Goal: Task Accomplishment & Management: Manage account settings

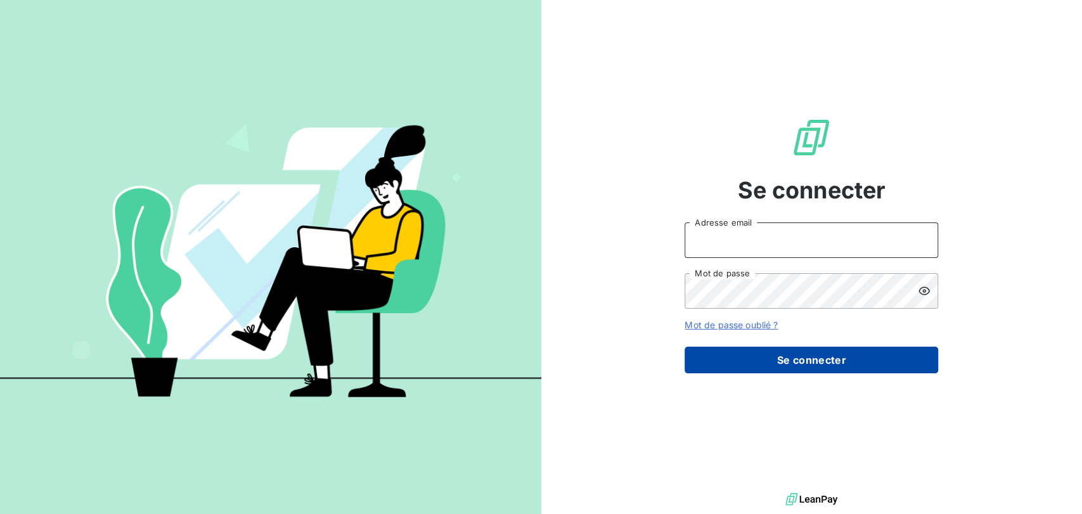
type input "[EMAIL_ADDRESS][DOMAIN_NAME]"
click at [783, 350] on button "Se connecter" at bounding box center [811, 360] width 254 height 27
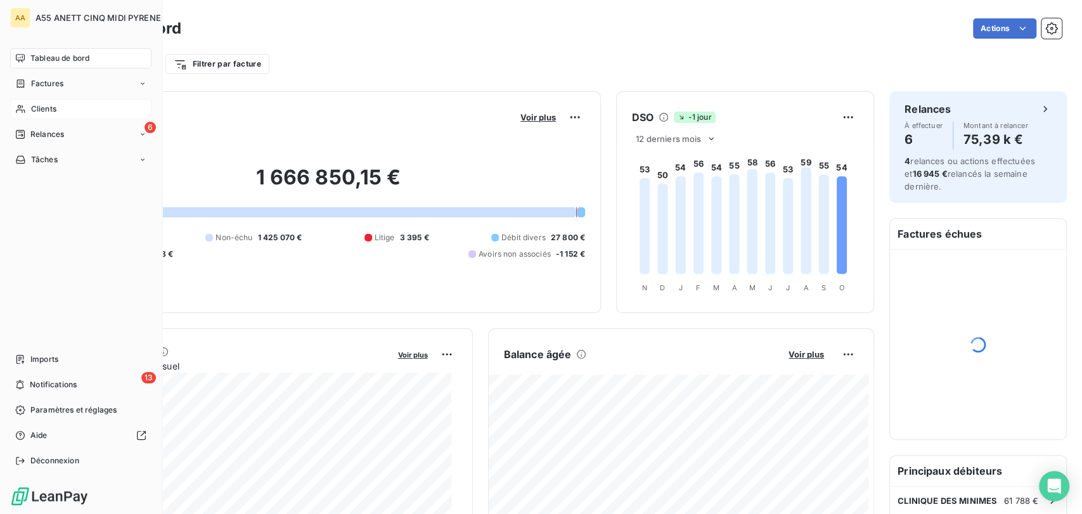
click at [30, 108] on div "Clients" at bounding box center [80, 109] width 141 height 20
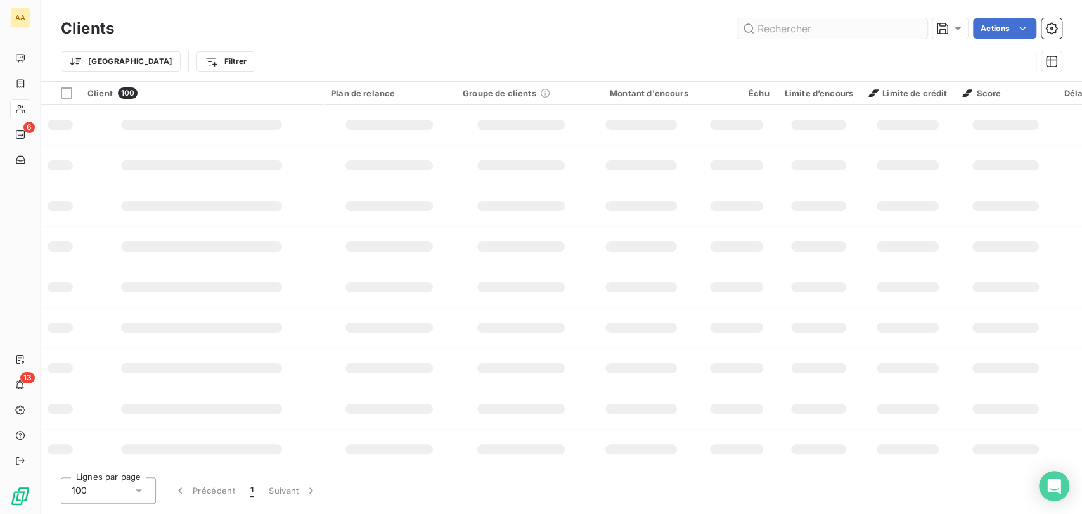
click at [790, 27] on input "text" at bounding box center [832, 28] width 190 height 20
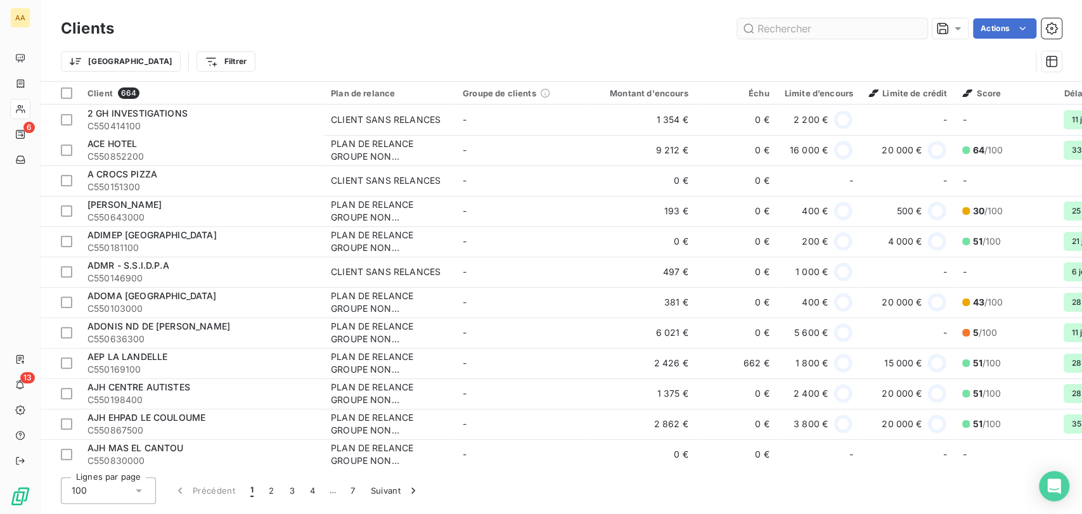
click at [791, 23] on input "text" at bounding box center [832, 28] width 190 height 20
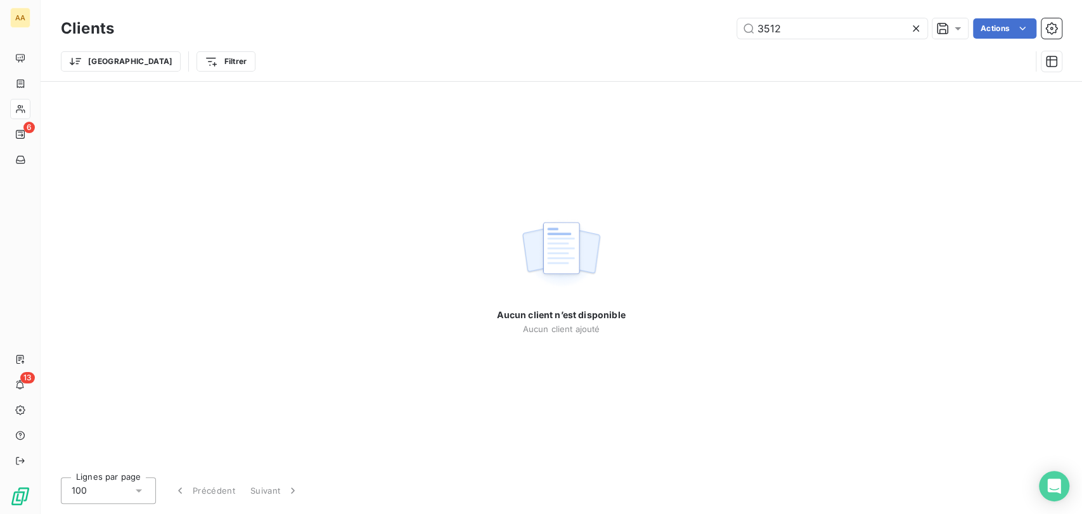
drag, startPoint x: 803, startPoint y: 30, endPoint x: 673, endPoint y: 33, distance: 129.9
click at [673, 33] on div "3512 Actions" at bounding box center [595, 28] width 932 height 20
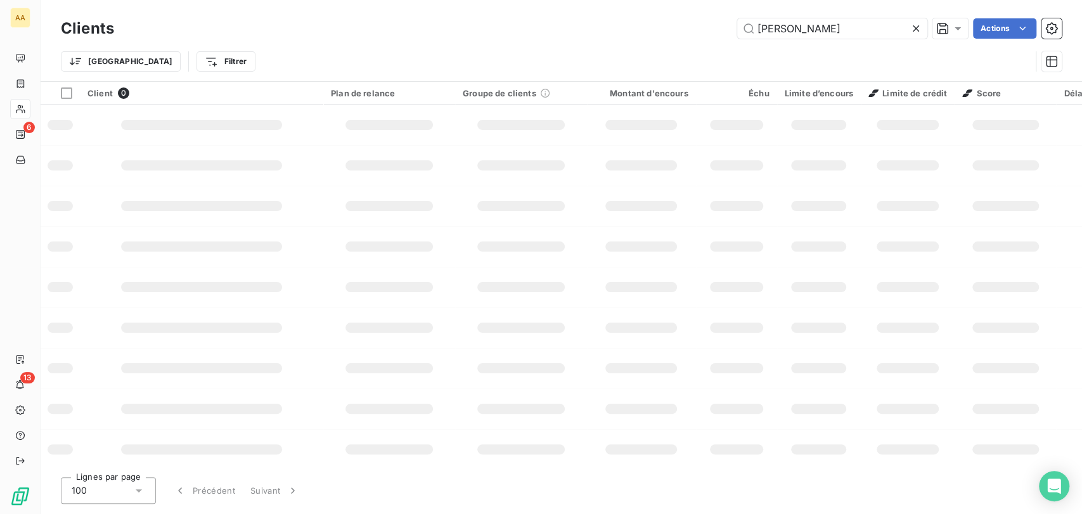
type input "[PERSON_NAME]"
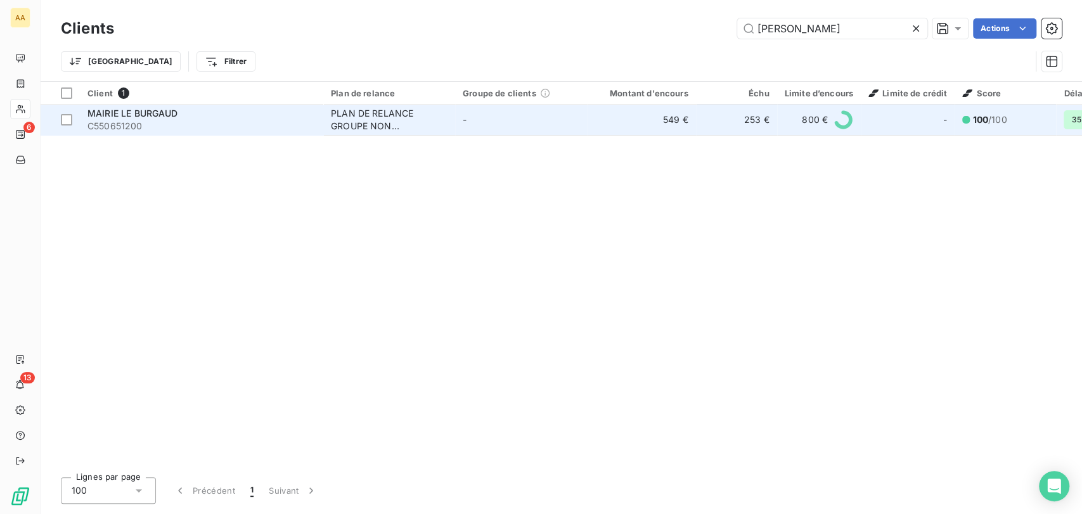
click at [359, 119] on div "PLAN DE RELANCE GROUPE NON AUTOMATIQUE" at bounding box center [389, 119] width 117 height 25
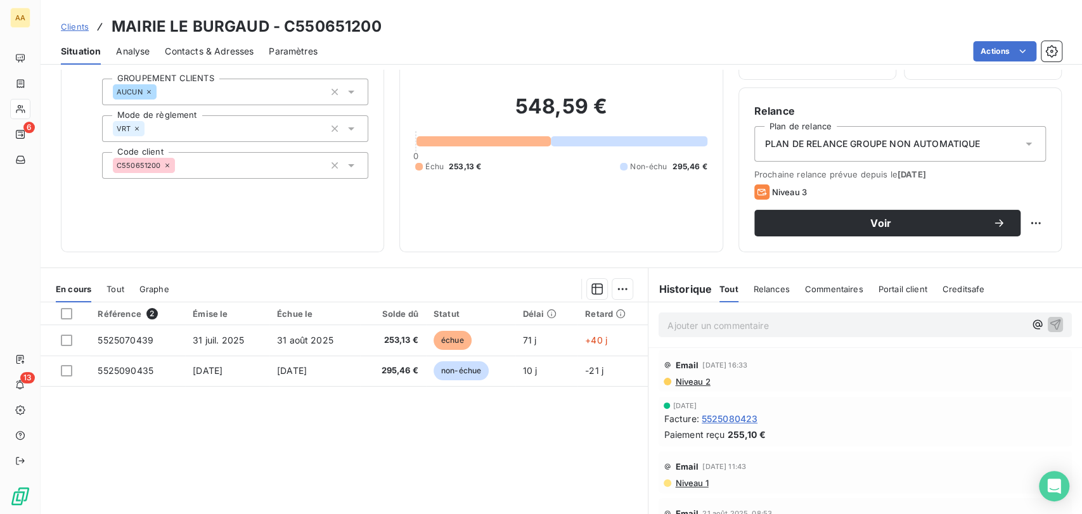
click at [75, 30] on span "Clients" at bounding box center [75, 27] width 28 height 10
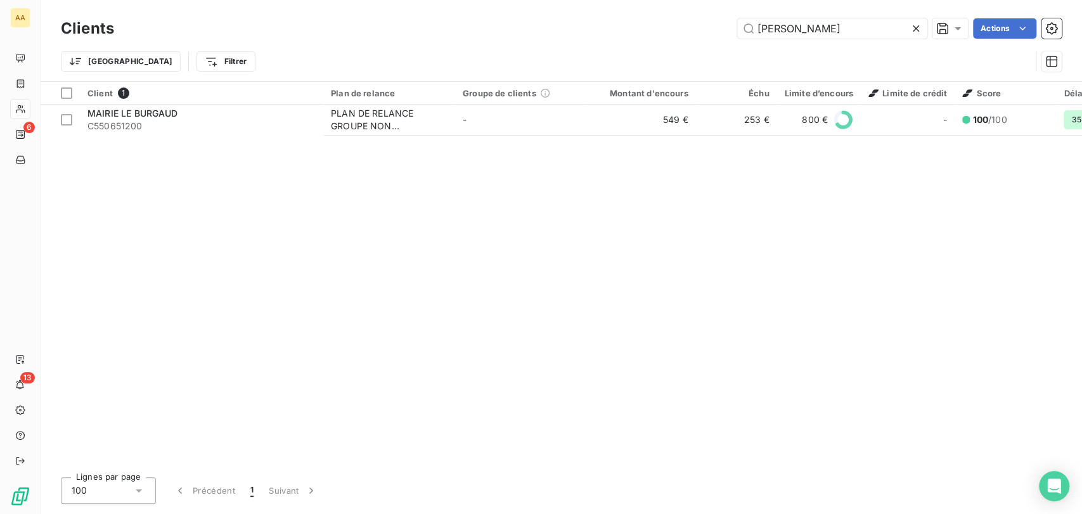
drag, startPoint x: 713, startPoint y: 41, endPoint x: 522, endPoint y: 46, distance: 190.8
click at [523, 45] on div "Clients [PERSON_NAME] Actions Trier Filtrer" at bounding box center [561, 48] width 1001 height 66
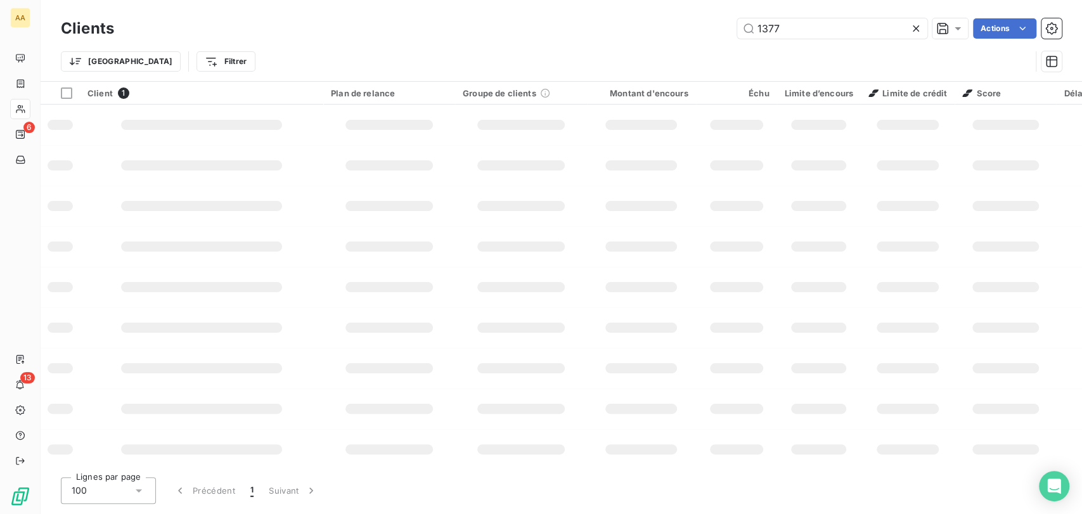
type input "1377"
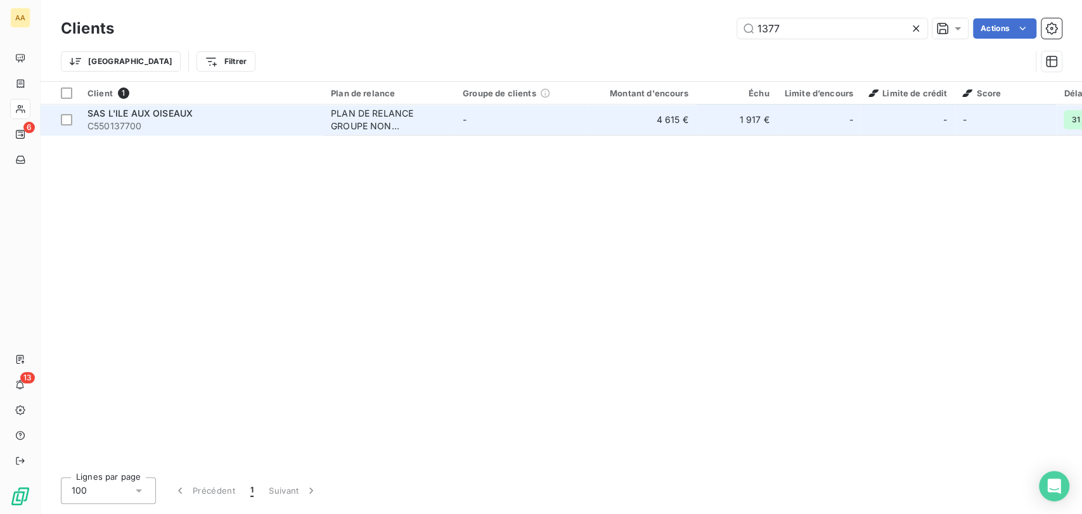
click at [368, 123] on div "PLAN DE RELANCE GROUPE NON AUTOMATIQUE" at bounding box center [389, 119] width 117 height 25
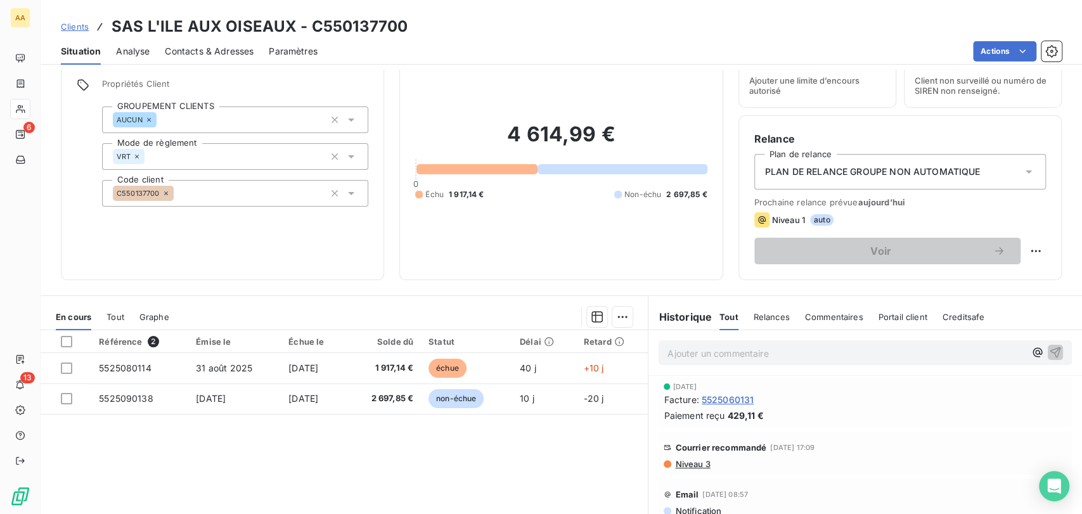
scroll to position [70, 0]
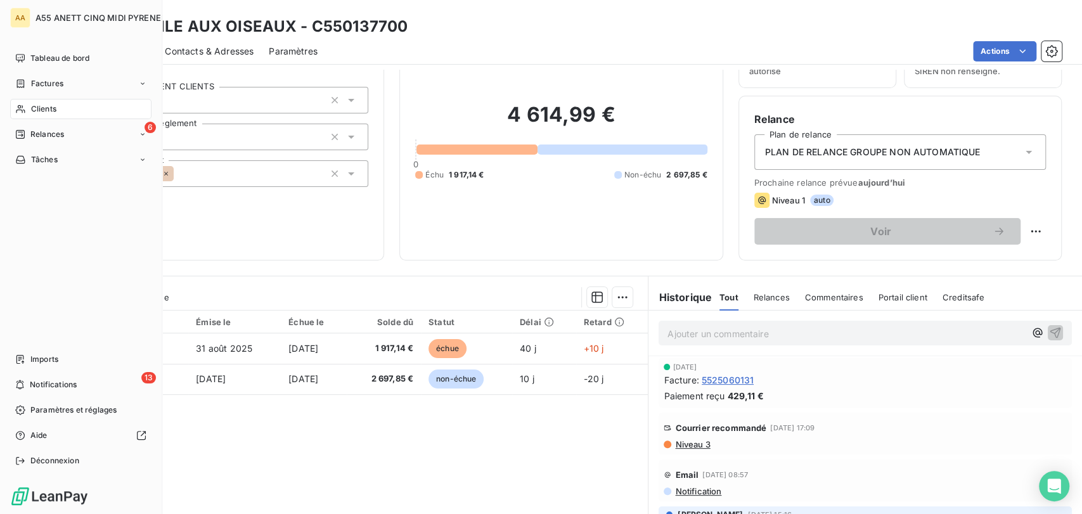
click at [18, 105] on icon at bounding box center [20, 109] width 11 height 10
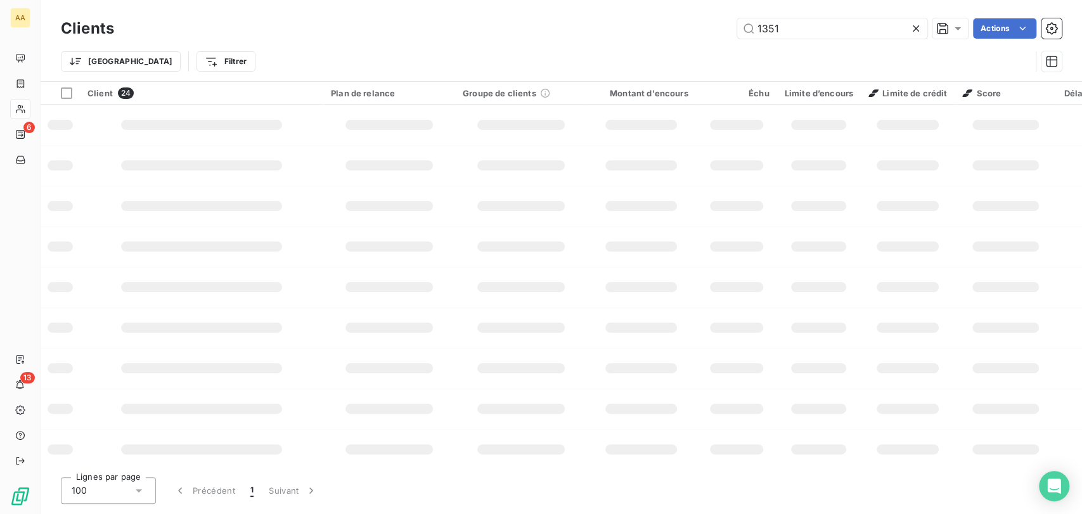
type input "1351"
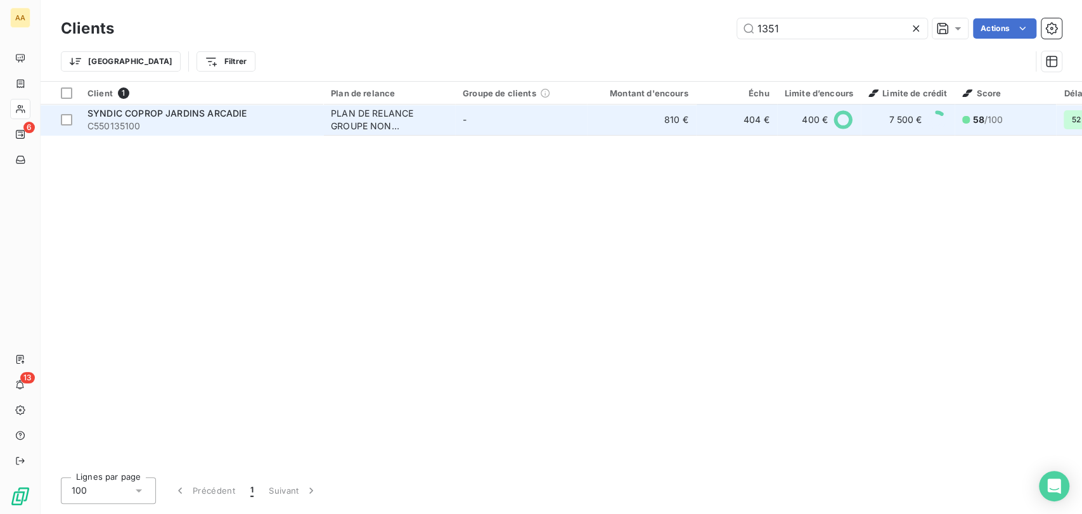
click at [172, 113] on span "SYNDIC COPROP JARDINS ARCADIE" at bounding box center [166, 113] width 159 height 11
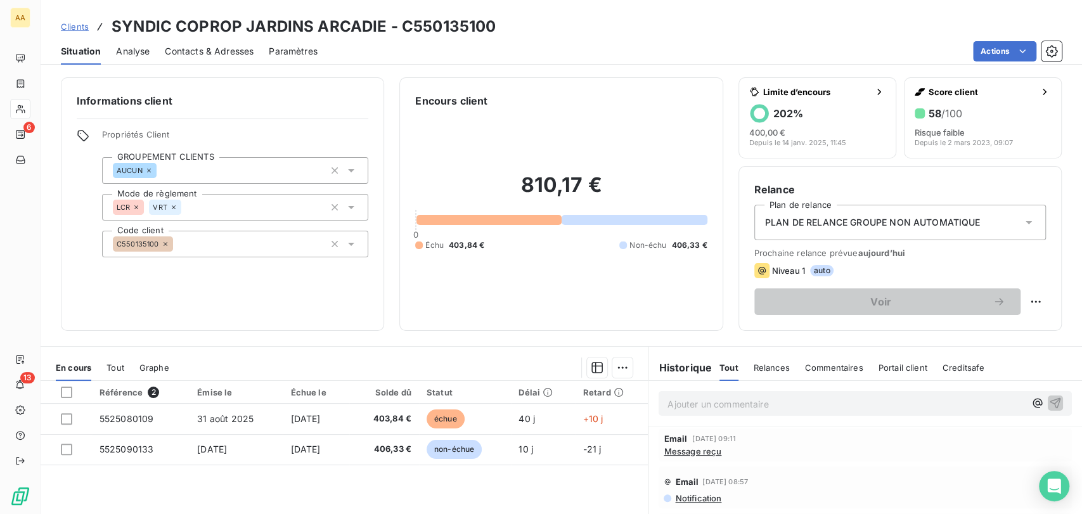
click at [691, 453] on span "Message reçu" at bounding box center [693, 451] width 58 height 10
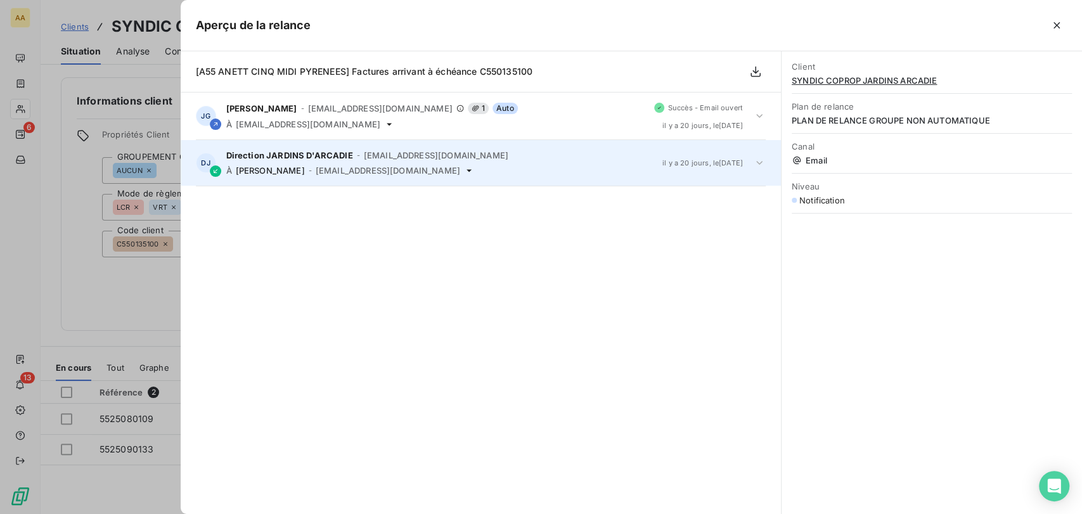
click at [321, 179] on div "DJ Direction JARDINS D'ARCADIE - [EMAIL_ADDRESS][DOMAIN_NAME] À GALIO Julia - […" at bounding box center [481, 163] width 600 height 46
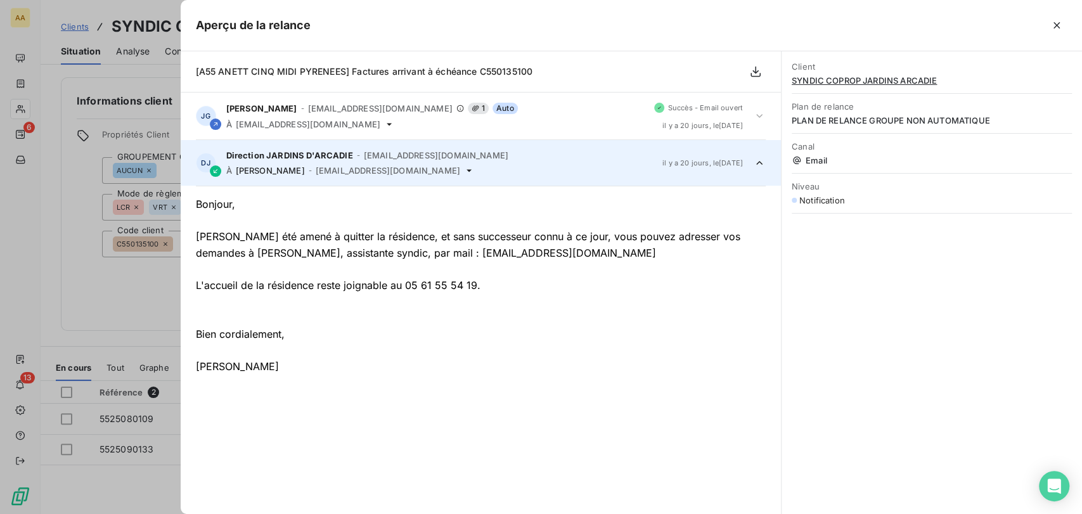
click at [152, 290] on div at bounding box center [541, 257] width 1082 height 514
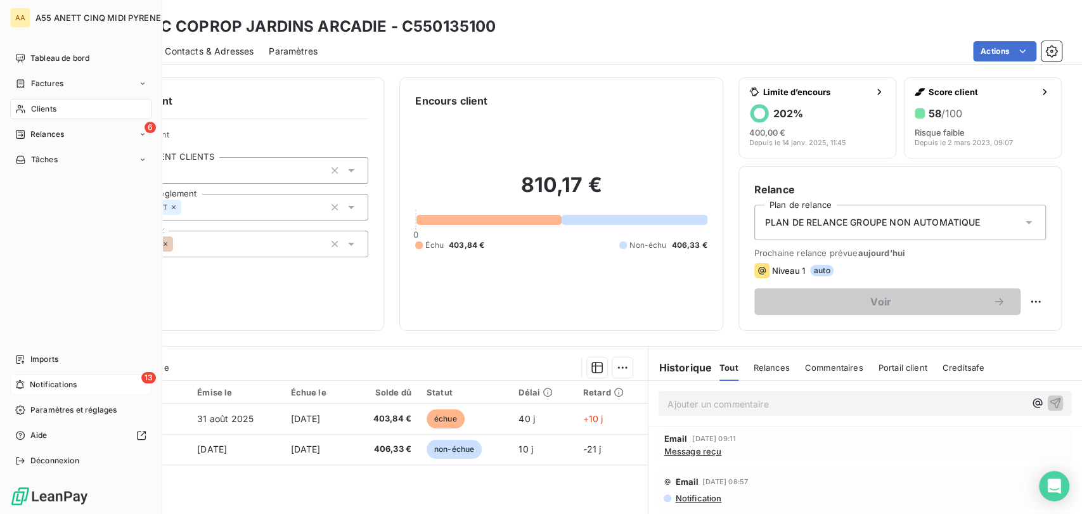
click at [32, 380] on span "Notifications" at bounding box center [53, 384] width 47 height 11
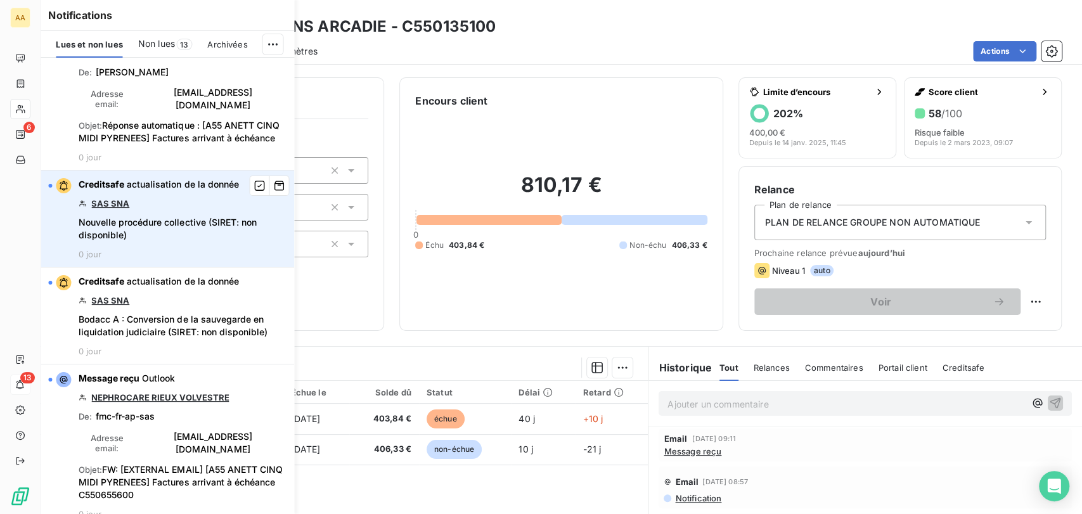
scroll to position [70, 0]
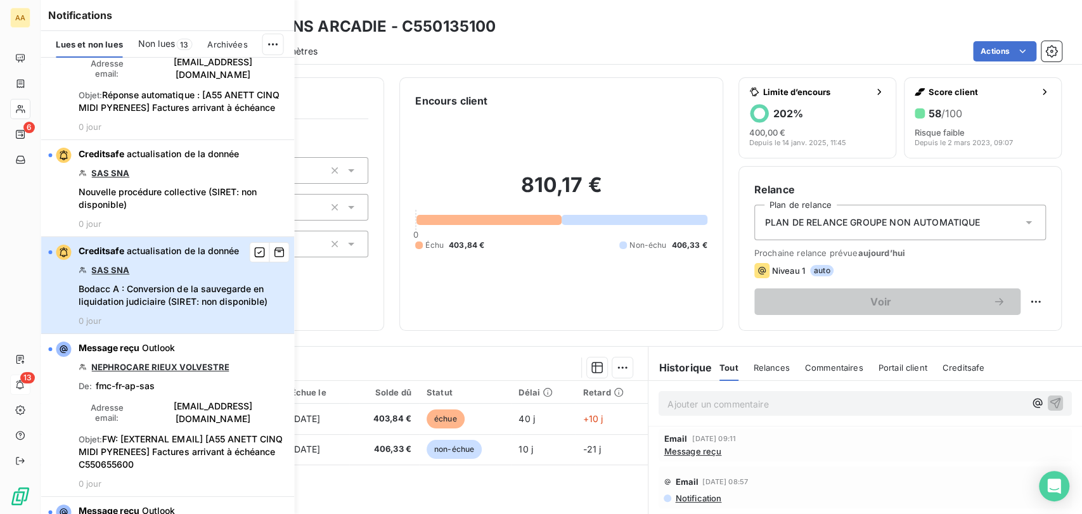
click at [203, 292] on span "Bodacc A : Conversion de la sauvegarde en liquidation judiciaire (SIRET: non di…" at bounding box center [183, 295] width 208 height 25
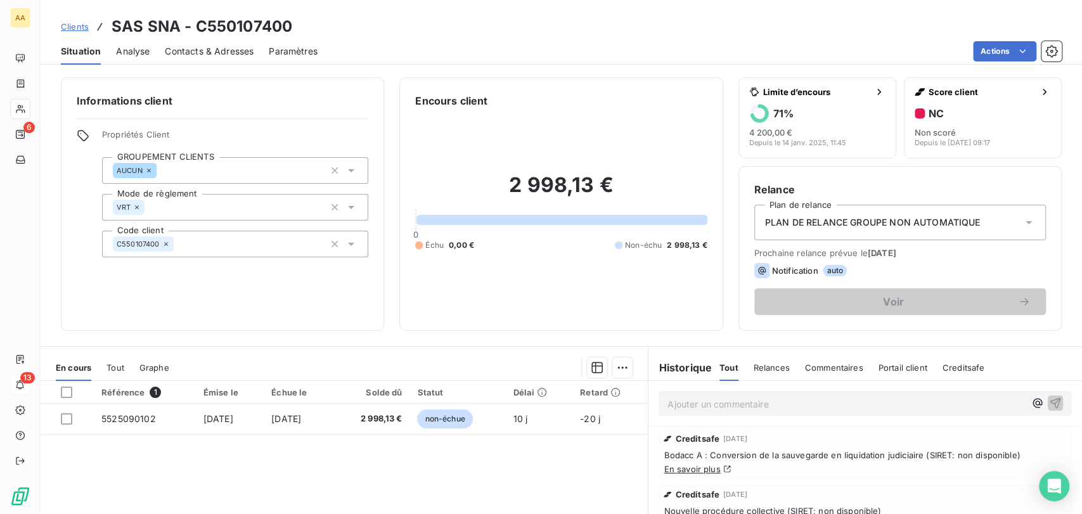
click at [229, 48] on span "Contacts & Adresses" at bounding box center [209, 51] width 89 height 13
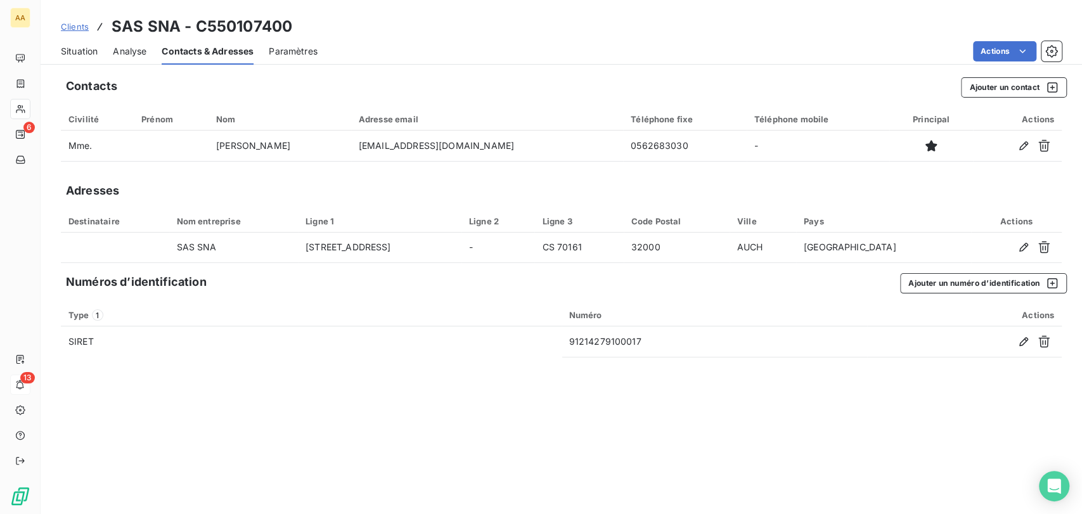
click at [80, 56] on span "Situation" at bounding box center [79, 51] width 37 height 13
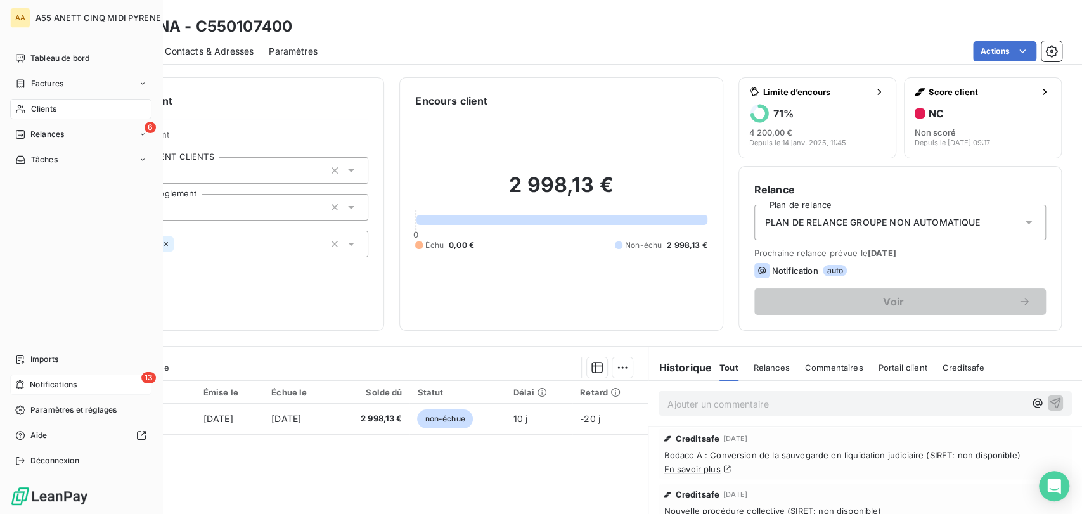
click at [41, 111] on span "Clients" at bounding box center [43, 108] width 25 height 11
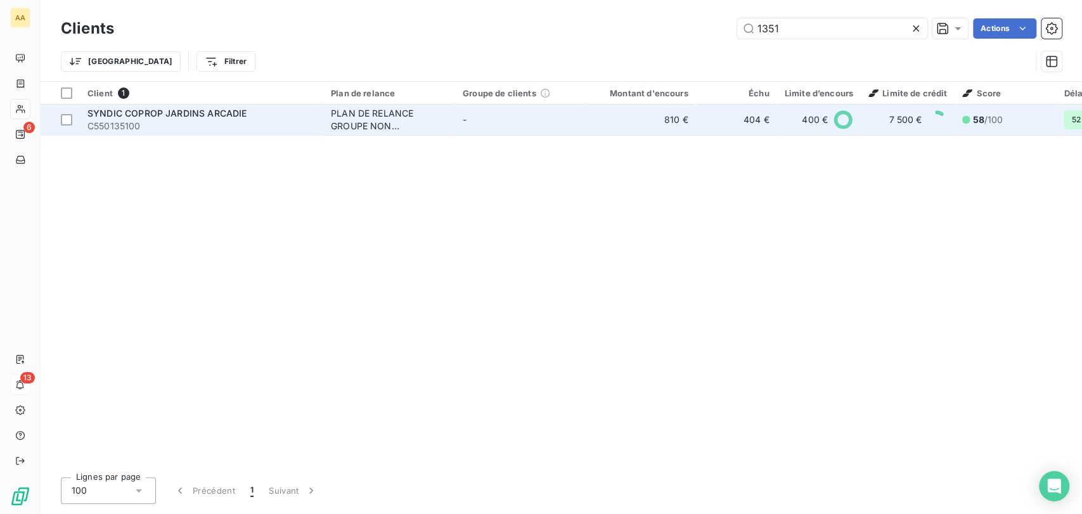
click at [173, 118] on div "SYNDIC COPROP JARDINS ARCADIE" at bounding box center [201, 113] width 228 height 13
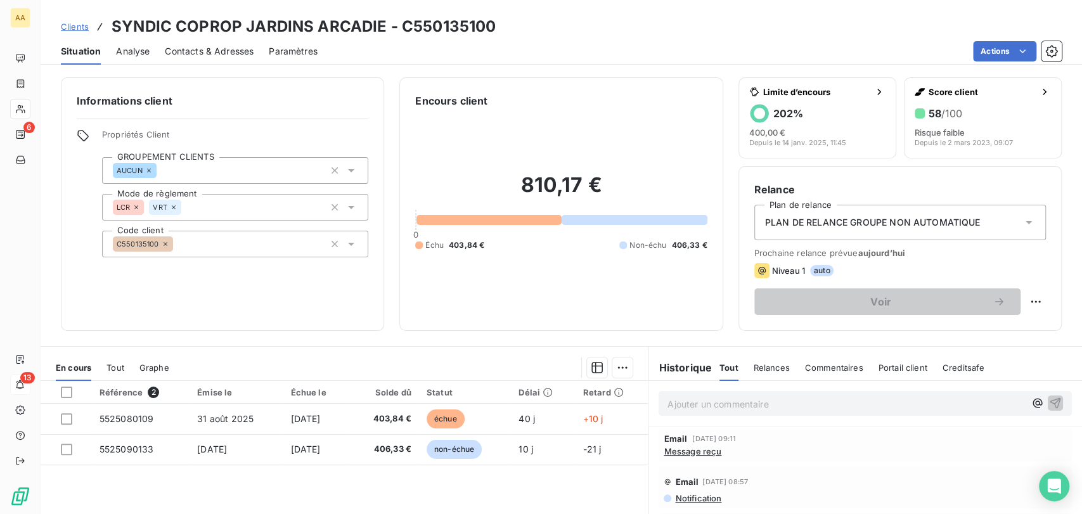
click at [72, 30] on span "Clients" at bounding box center [75, 27] width 28 height 10
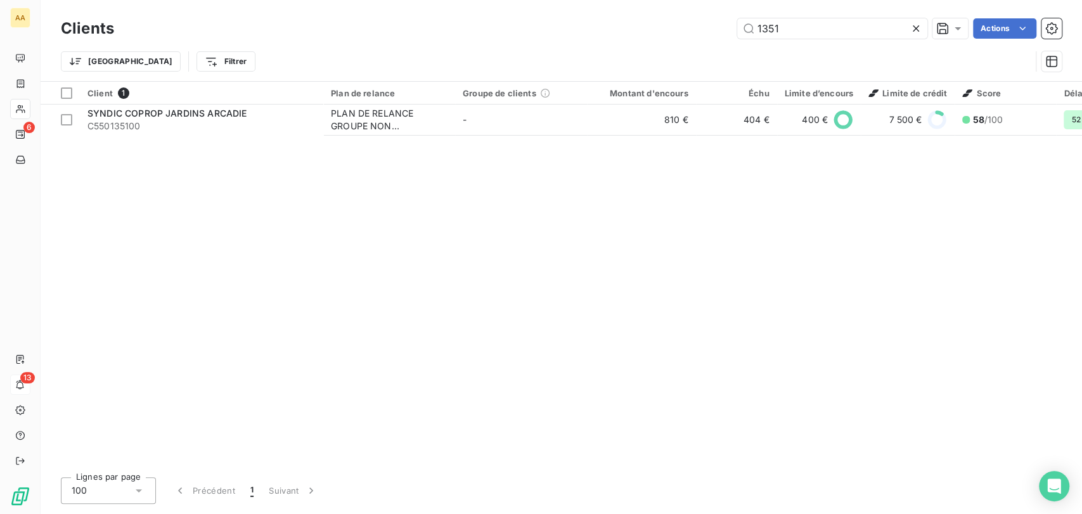
drag, startPoint x: 826, startPoint y: 29, endPoint x: 580, endPoint y: 37, distance: 246.7
click at [580, 37] on div "1351 Actions" at bounding box center [595, 28] width 932 height 20
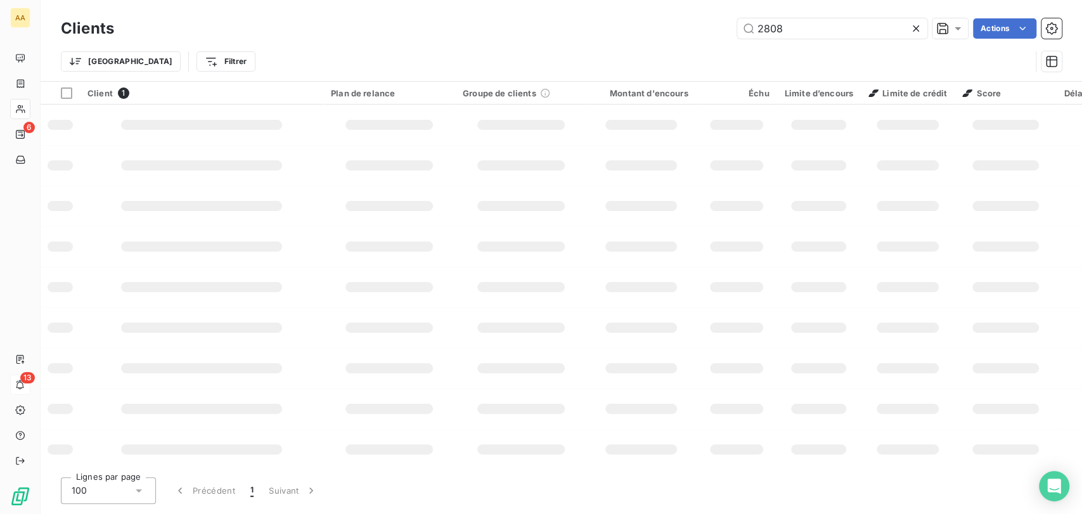
type input "2808"
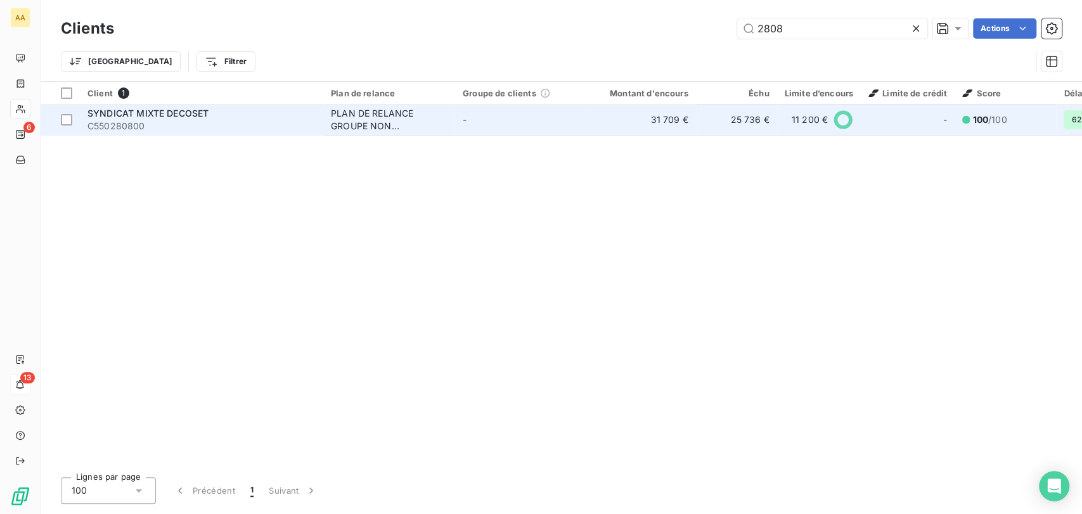
click at [191, 117] on span "SYNDICAT MIXTE DECOSET" at bounding box center [147, 113] width 121 height 11
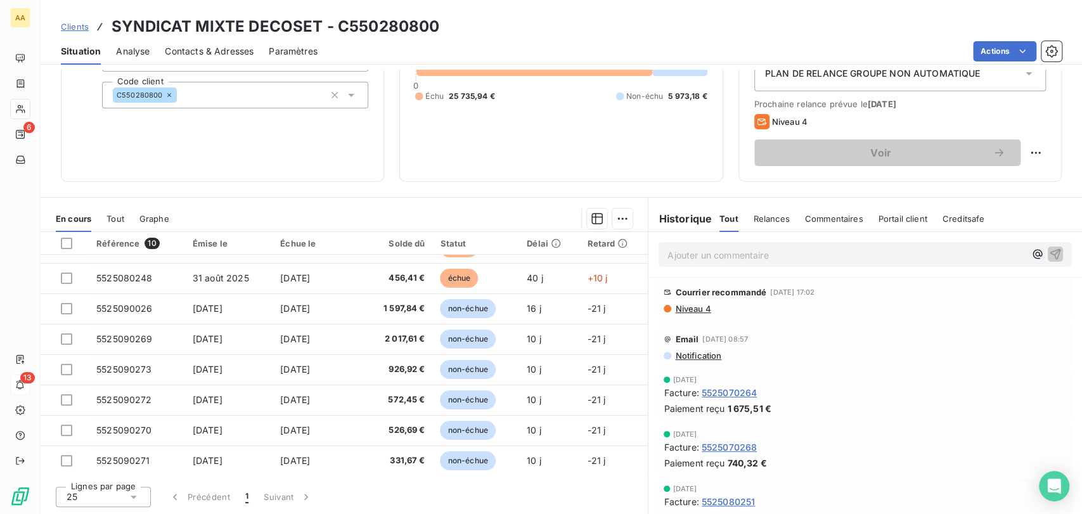
scroll to position [70, 0]
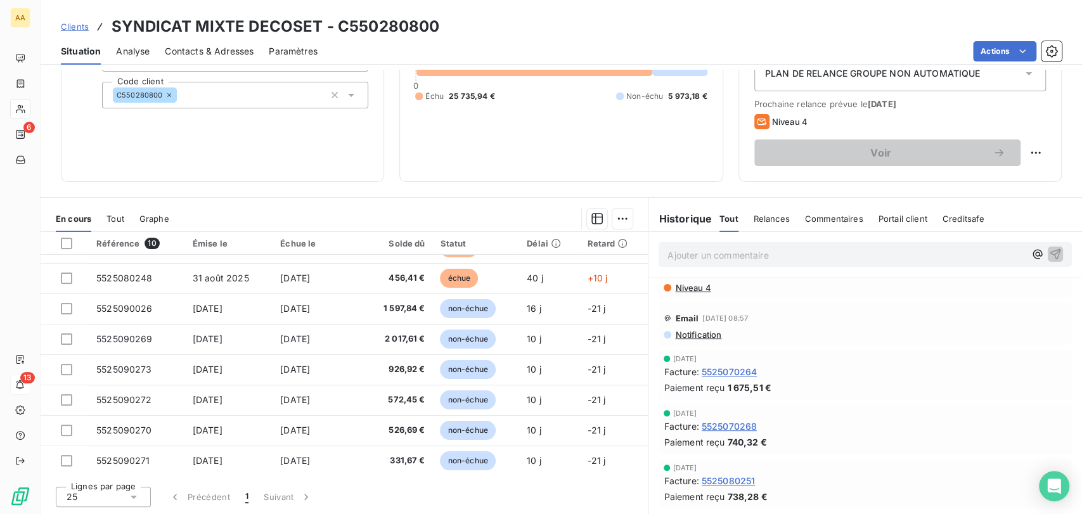
click at [123, 219] on span "Tout" at bounding box center [115, 219] width 18 height 10
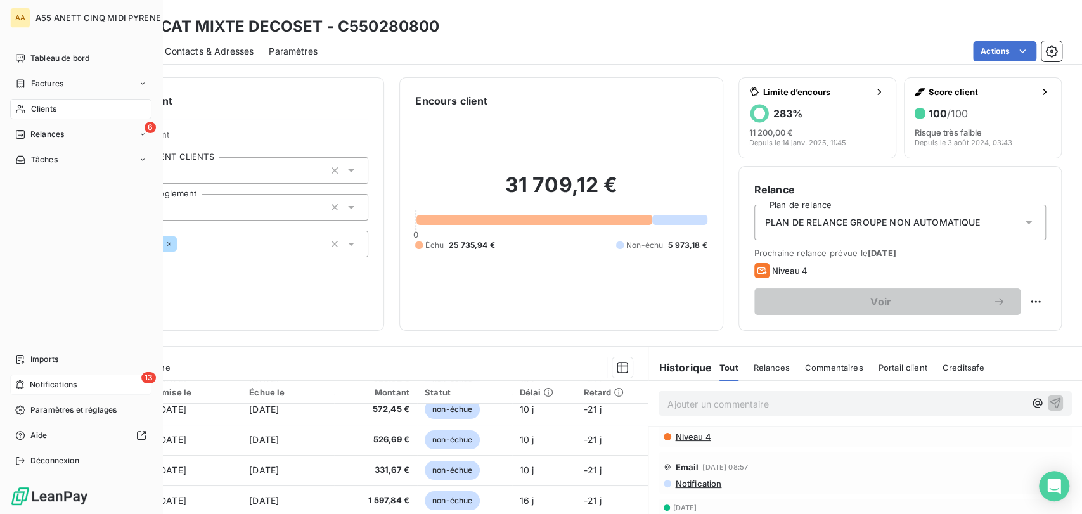
click at [18, 108] on icon at bounding box center [20, 109] width 9 height 8
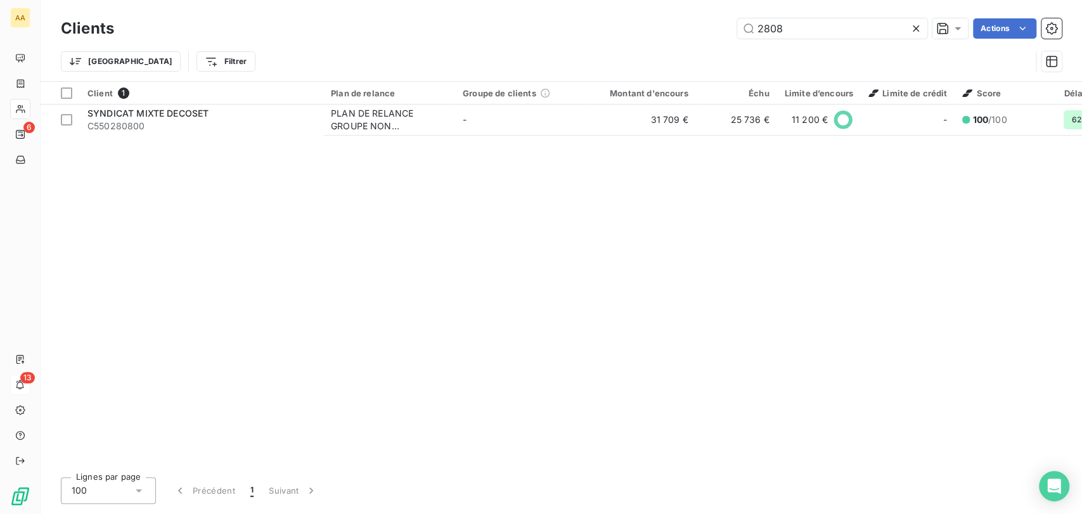
drag, startPoint x: 770, startPoint y: 30, endPoint x: 634, endPoint y: 42, distance: 136.1
click at [668, 41] on div "Clients 2808 Actions" at bounding box center [561, 28] width 1001 height 27
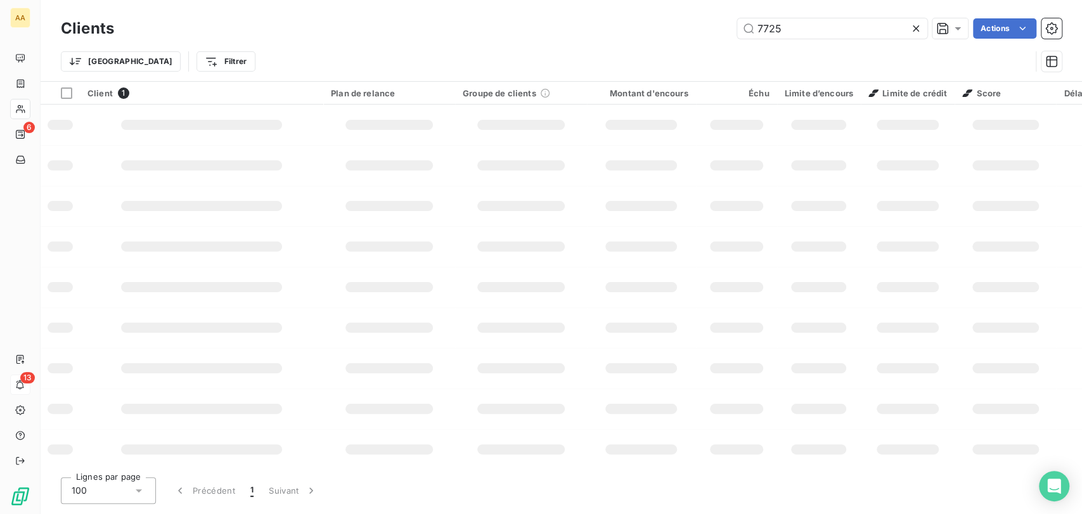
type input "7725"
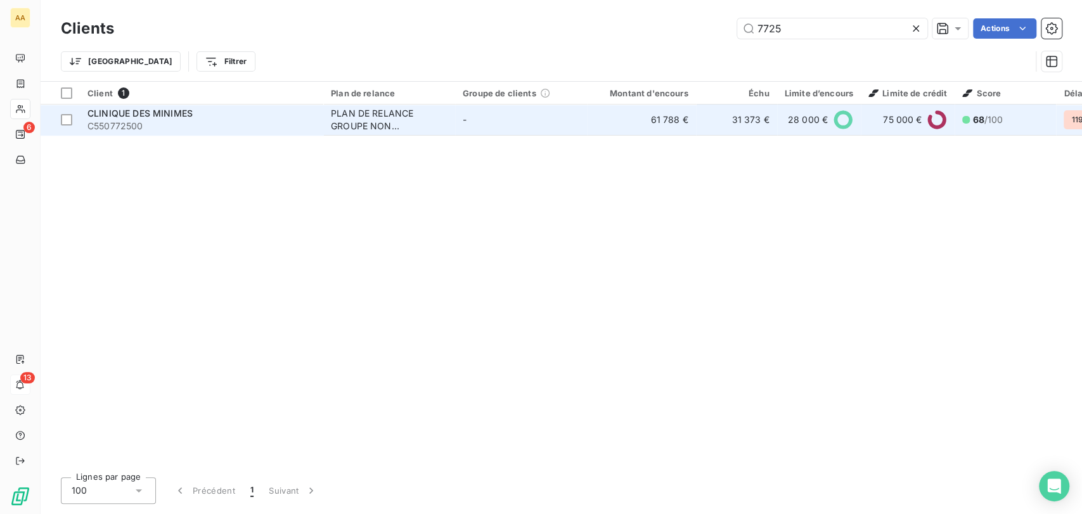
click at [363, 119] on div "PLAN DE RELANCE GROUPE NON AUTOMATIQUE" at bounding box center [389, 119] width 117 height 25
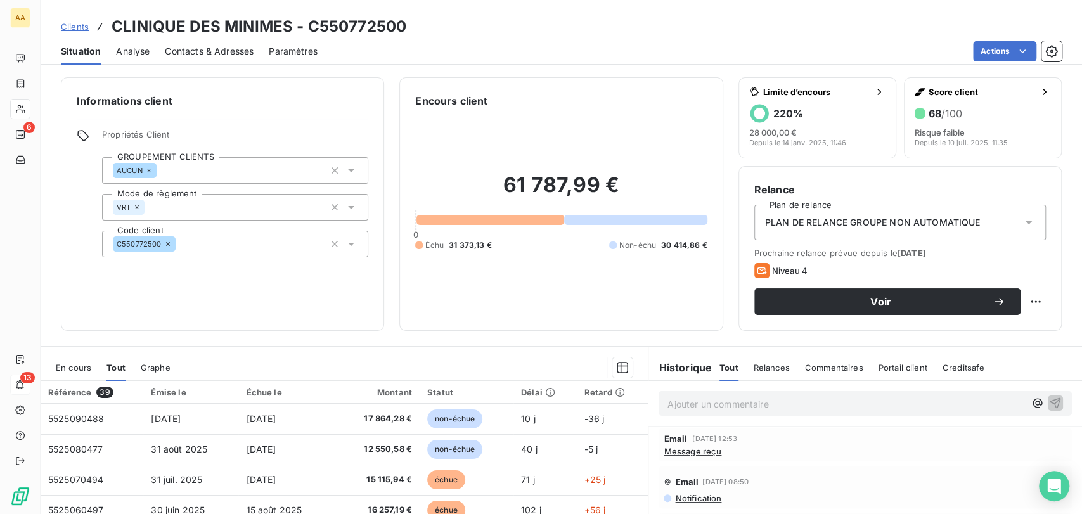
click at [91, 363] on div "En cours Tout Graphe" at bounding box center [344, 367] width 607 height 27
click at [77, 363] on span "En cours" at bounding box center [73, 368] width 35 height 10
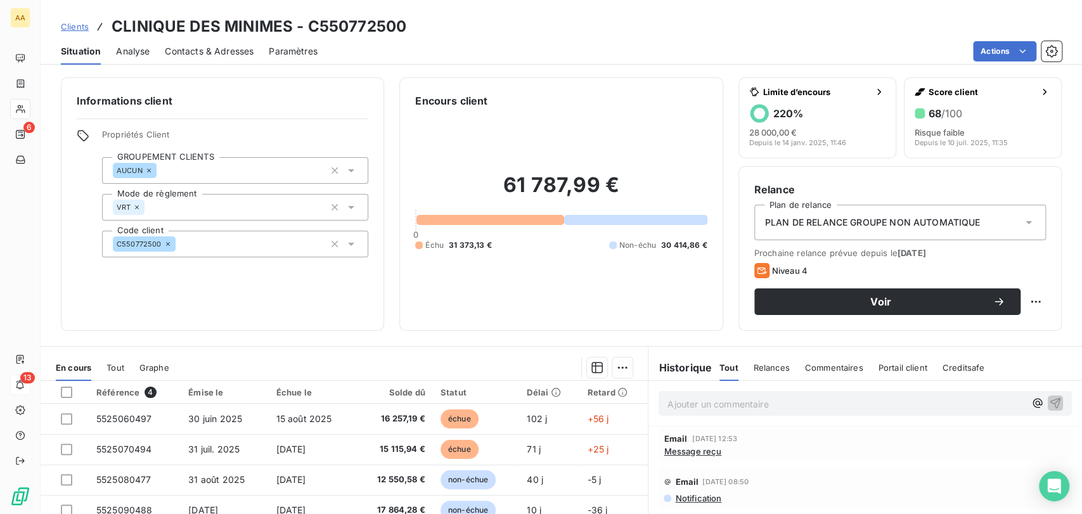
click at [436, 341] on div "Informations client Propriétés Client GROUPEMENT CLIENTS AUCUN Mode de règlemen…" at bounding box center [561, 292] width 1041 height 444
click at [381, 337] on div "Informations client Propriétés Client GROUPEMENT CLIENTS AUCUN Mode de règlemen…" at bounding box center [561, 292] width 1041 height 444
click at [686, 405] on p "Ajouter un commentaire ﻿" at bounding box center [845, 404] width 357 height 16
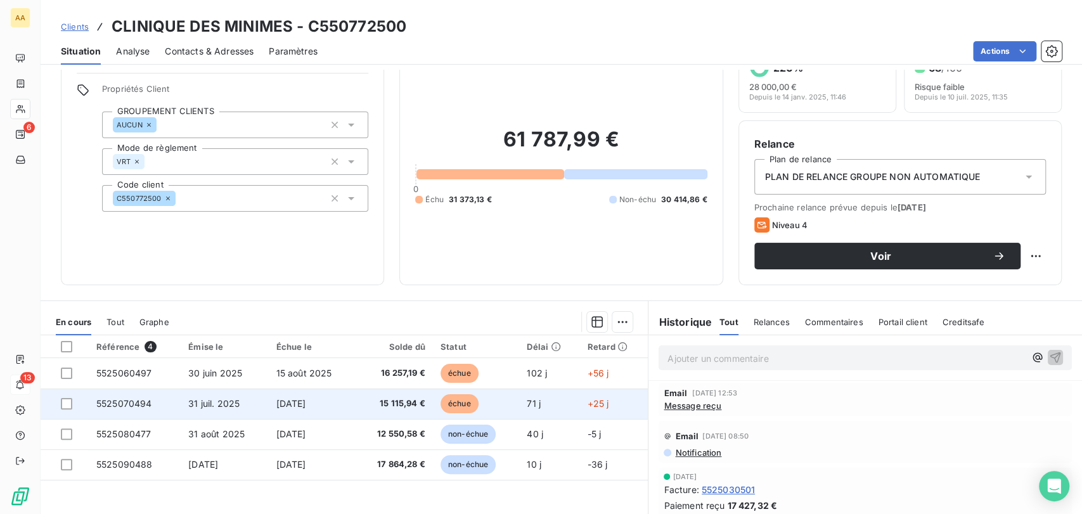
scroll to position [70, 0]
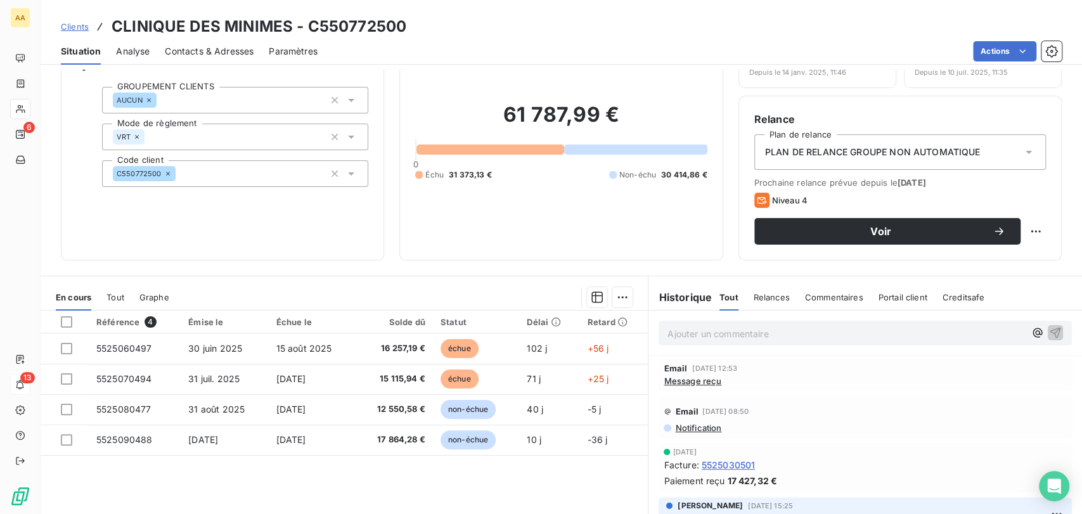
click at [705, 334] on p "Ajouter un commentaire ﻿" at bounding box center [845, 334] width 357 height 16
click at [754, 341] on p "Ajouter un commentaire ﻿" at bounding box center [845, 334] width 357 height 16
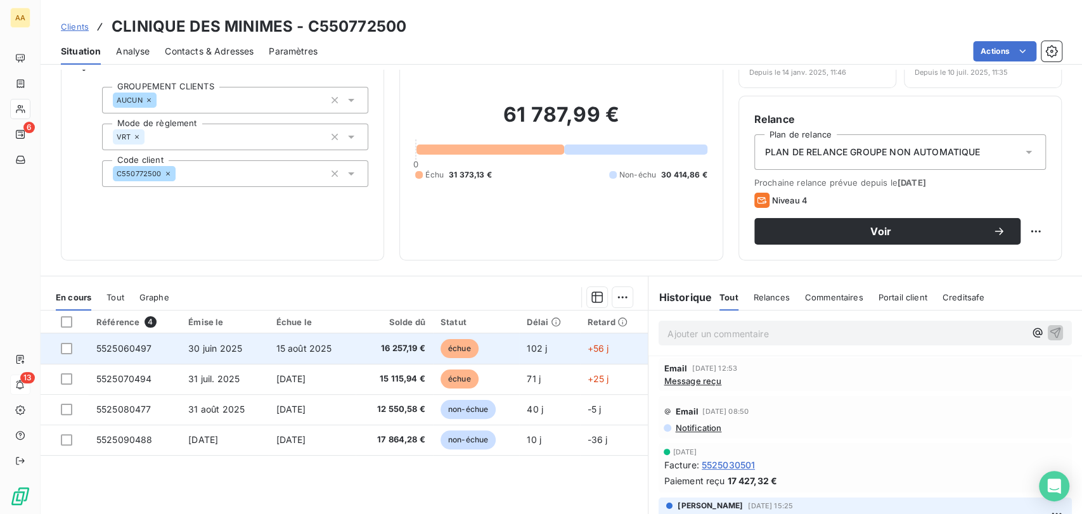
click at [295, 350] on span "15 août 2025" at bounding box center [304, 348] width 56 height 11
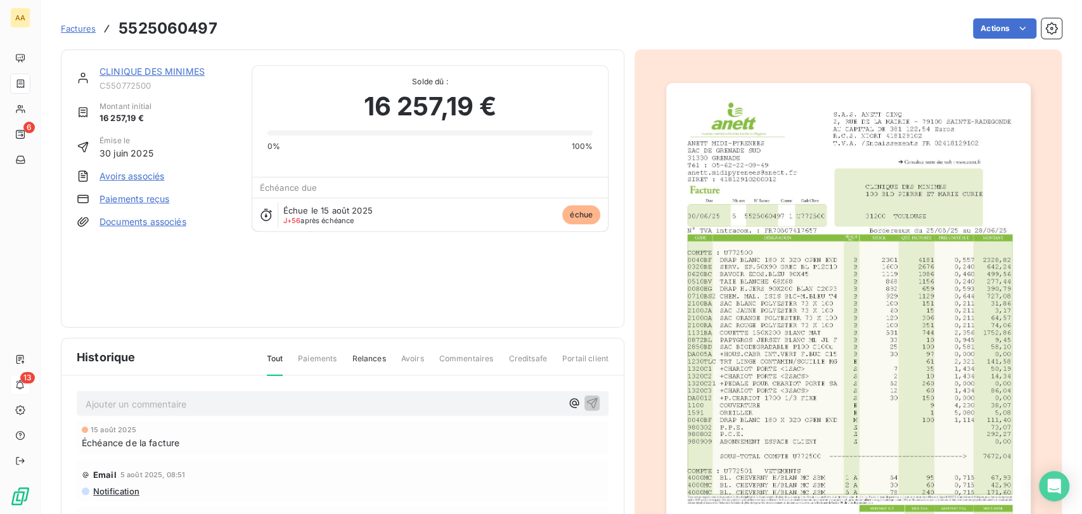
click at [160, 399] on p "Ajouter un commentaire ﻿" at bounding box center [324, 404] width 476 height 16
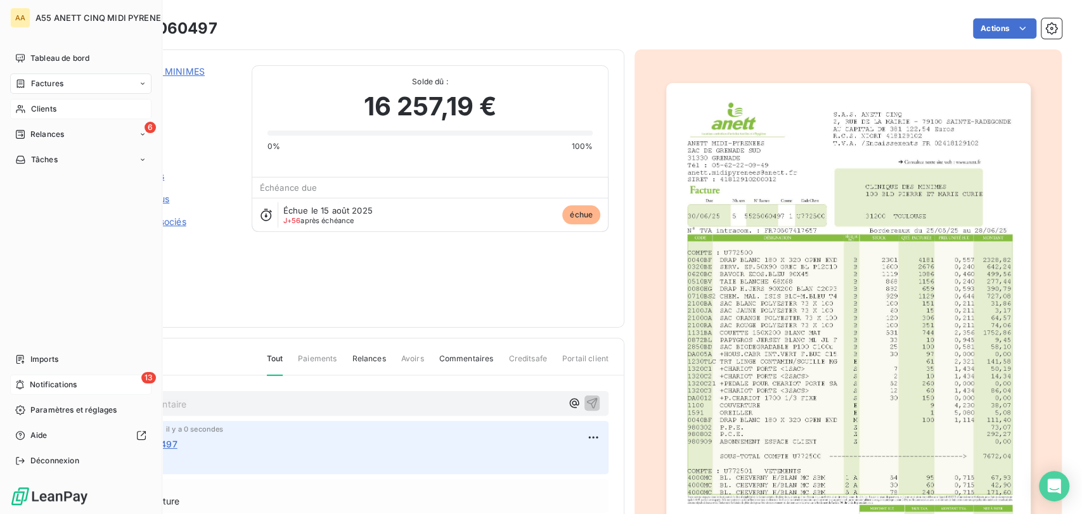
drag, startPoint x: 37, startPoint y: 113, endPoint x: 46, endPoint y: 110, distance: 8.6
click at [37, 113] on span "Clients" at bounding box center [43, 108] width 25 height 11
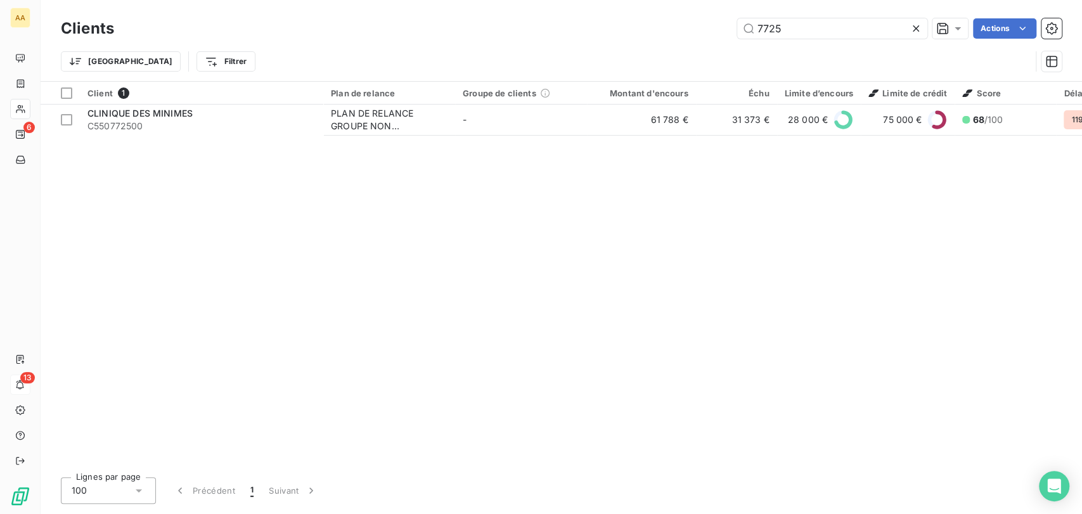
drag, startPoint x: 774, startPoint y: 39, endPoint x: 674, endPoint y: 41, distance: 100.1
click at [681, 41] on div "Clients 7725 Actions" at bounding box center [561, 28] width 1001 height 27
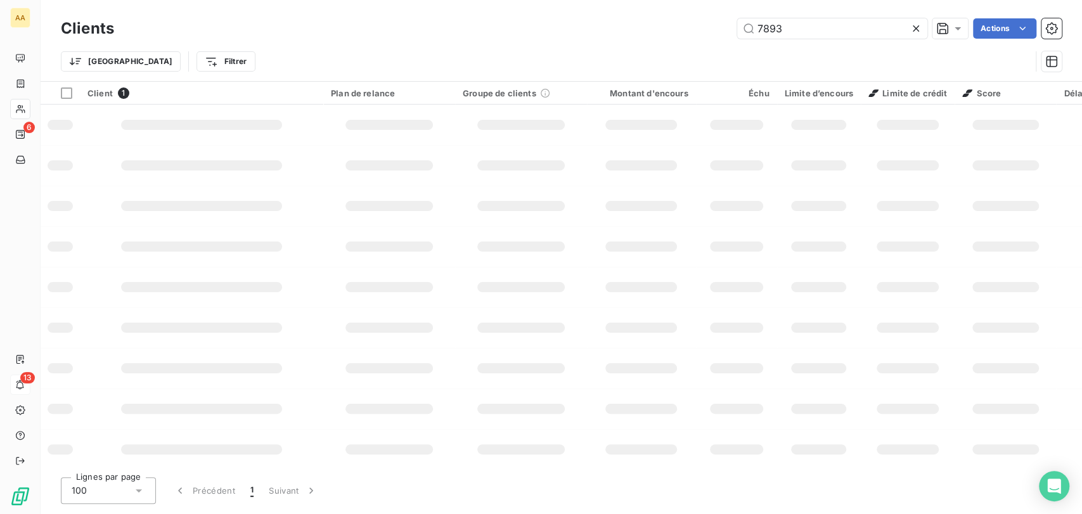
type input "7893"
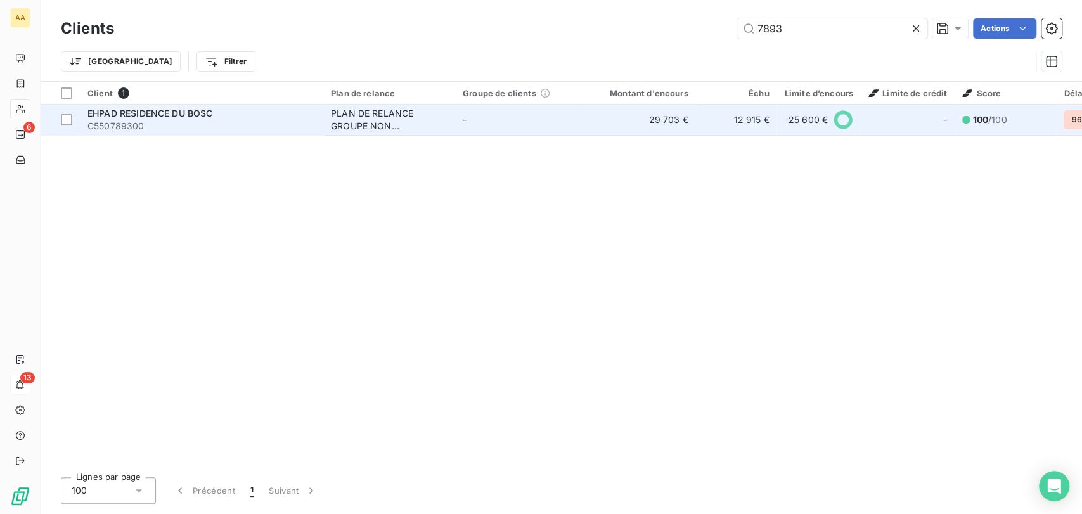
click at [504, 109] on td "-" at bounding box center [521, 120] width 132 height 30
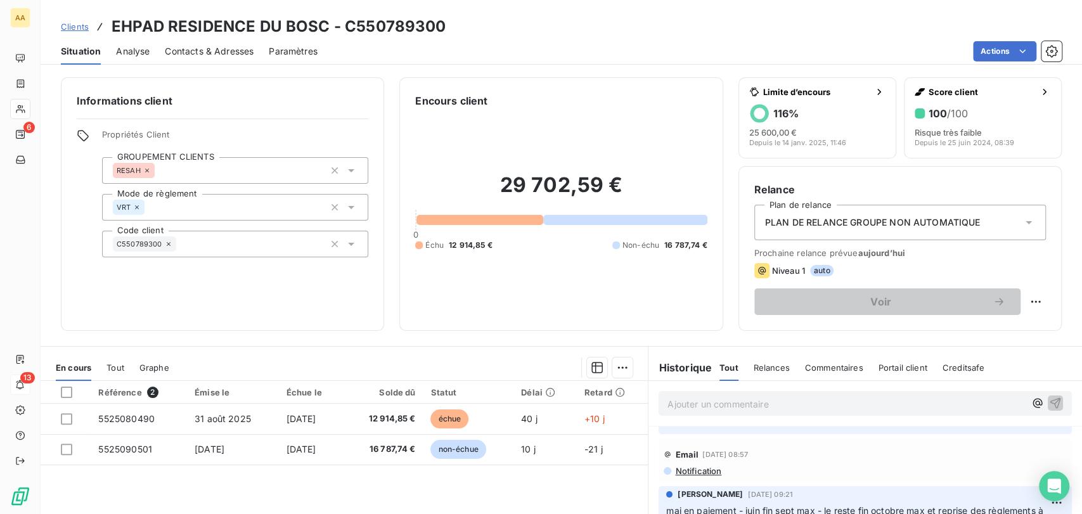
scroll to position [281, 0]
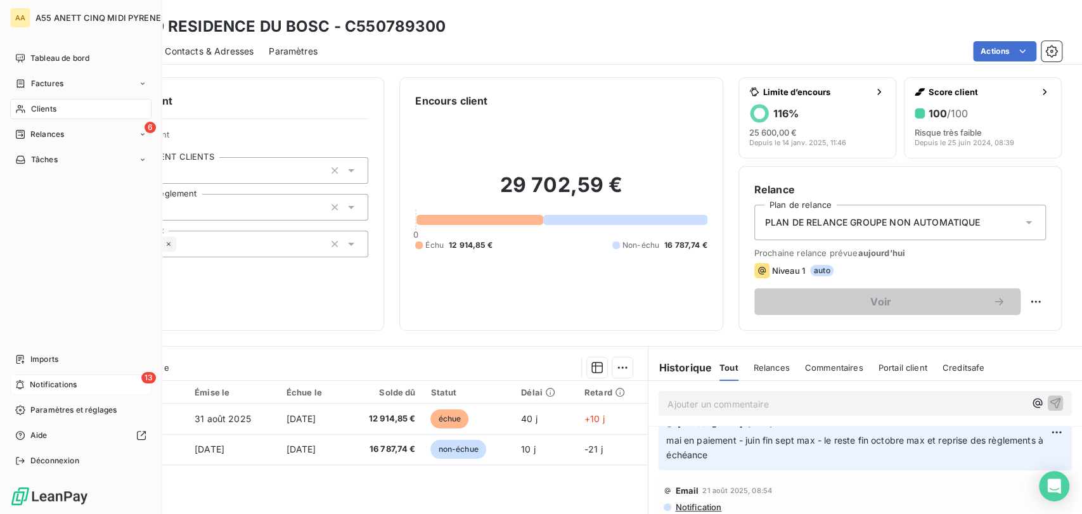
click at [20, 115] on div "Clients" at bounding box center [80, 109] width 141 height 20
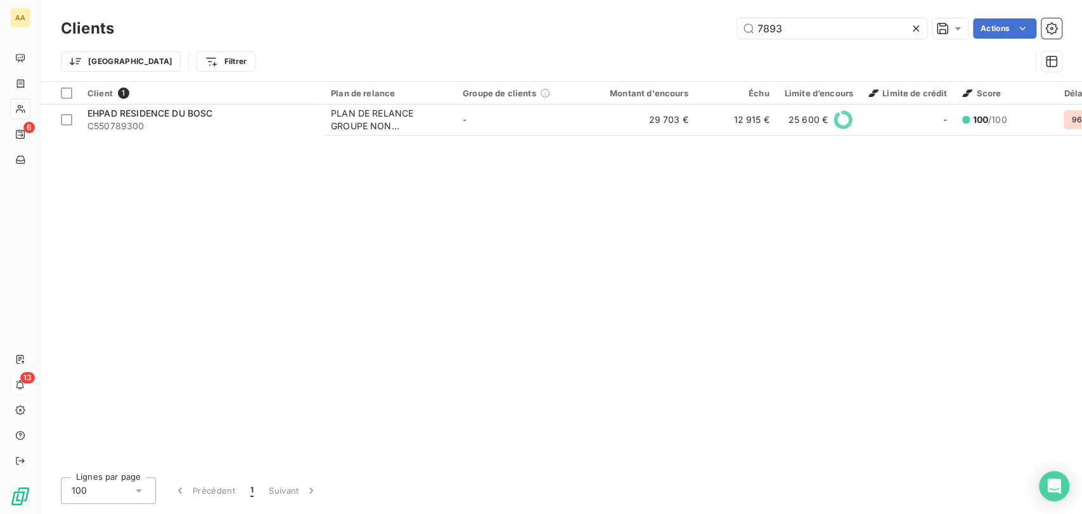
drag, startPoint x: 831, startPoint y: 29, endPoint x: 613, endPoint y: 32, distance: 218.0
click at [613, 32] on div "7893 Actions" at bounding box center [595, 28] width 932 height 20
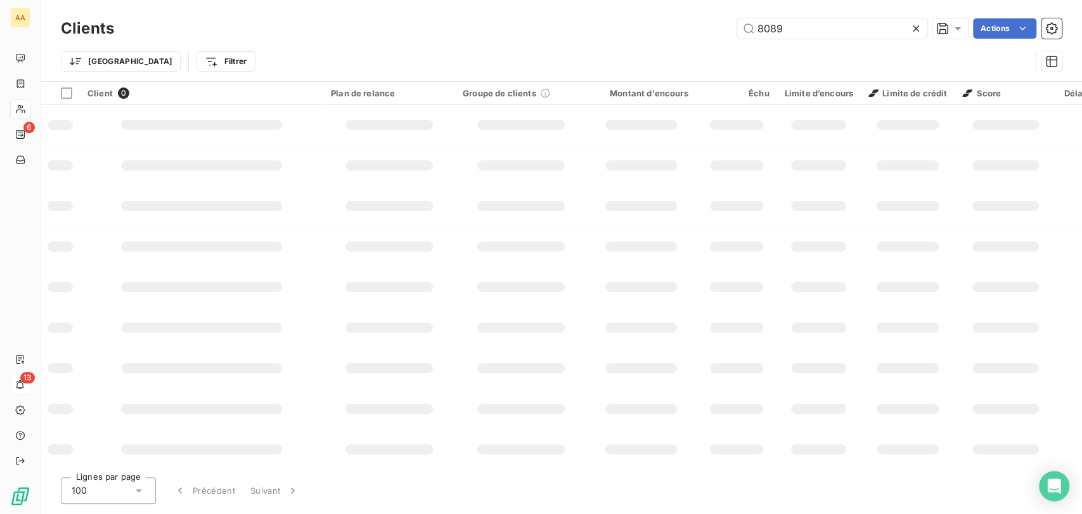
type input "8089"
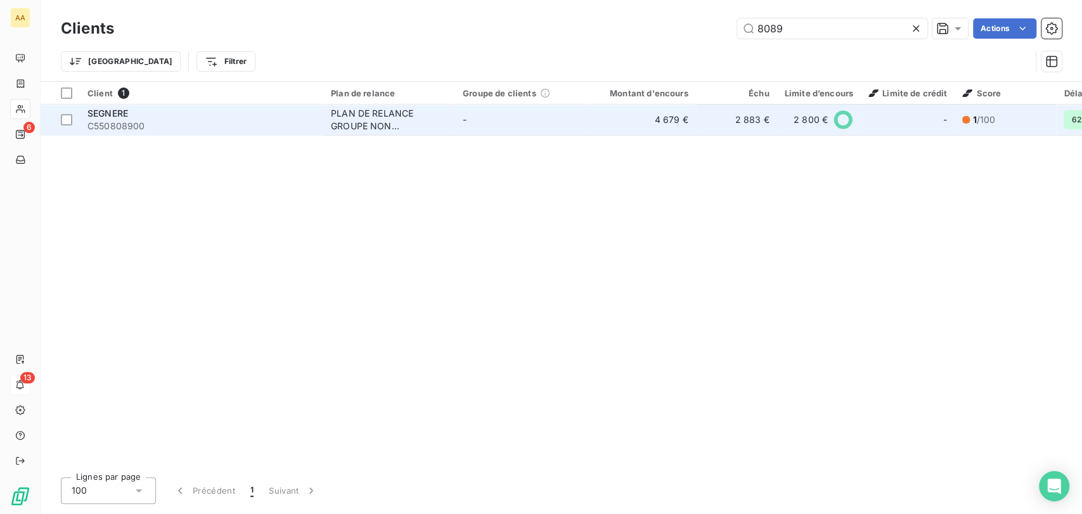
click at [356, 118] on div "PLAN DE RELANCE GROUPE NON AUTOMATIQUE" at bounding box center [389, 119] width 117 height 25
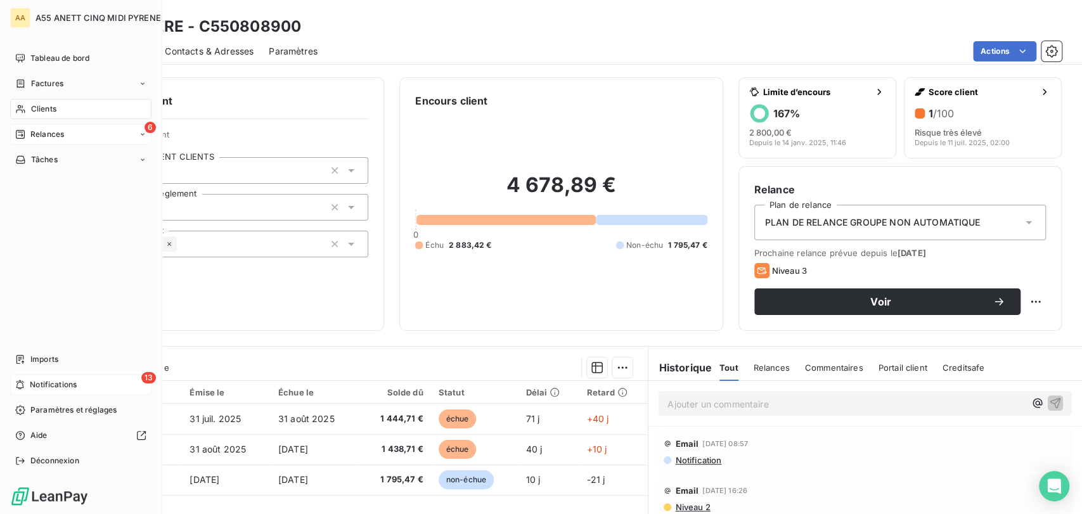
click at [17, 134] on icon at bounding box center [20, 134] width 10 height 10
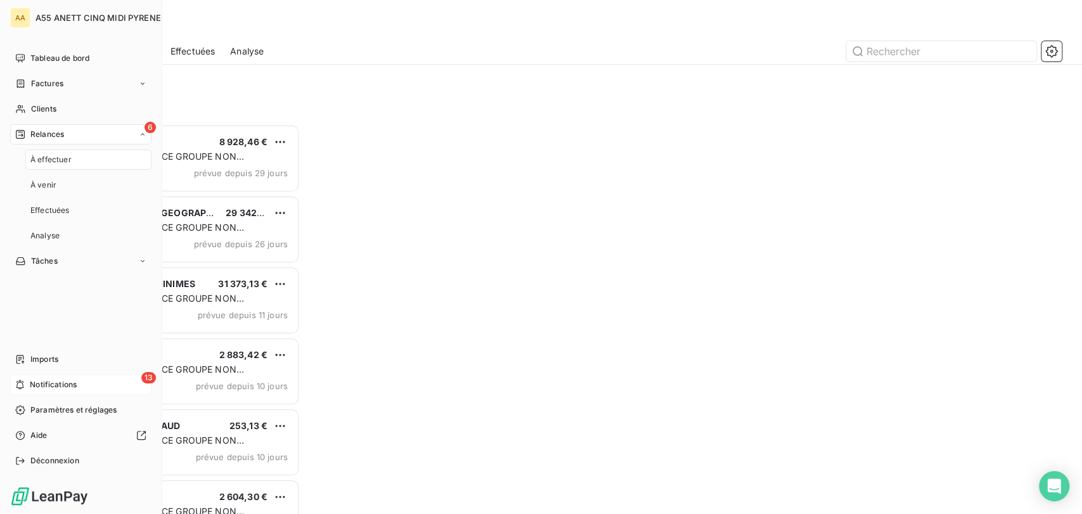
scroll to position [378, 228]
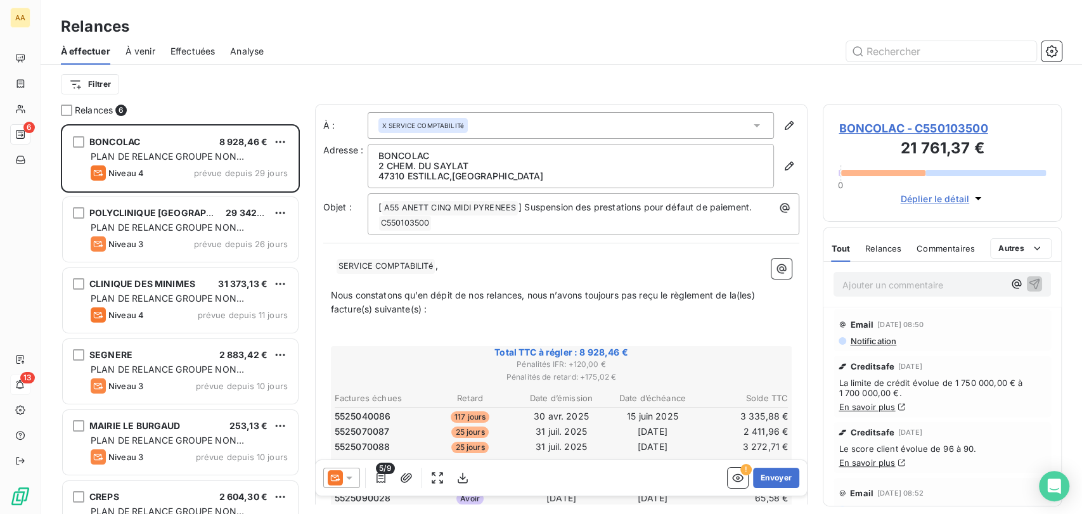
click at [113, 103] on div "Filtrer" at bounding box center [561, 84] width 1001 height 39
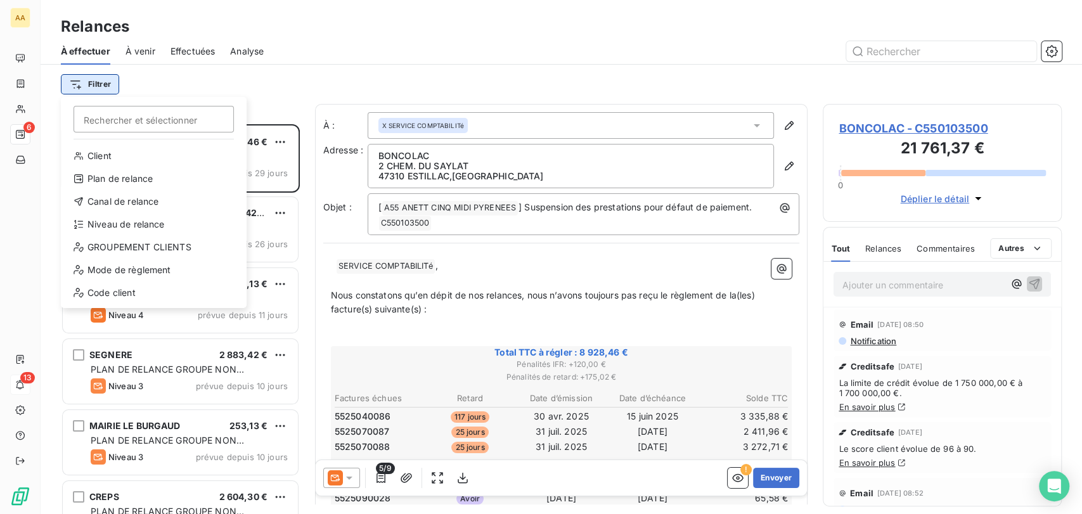
click at [107, 89] on html "AA 6 13 Relances À effectuer À venir Effectuées Analyse Filtrer Rechercher et s…" at bounding box center [541, 257] width 1082 height 514
click at [147, 221] on div "Niveau de relance" at bounding box center [154, 224] width 176 height 20
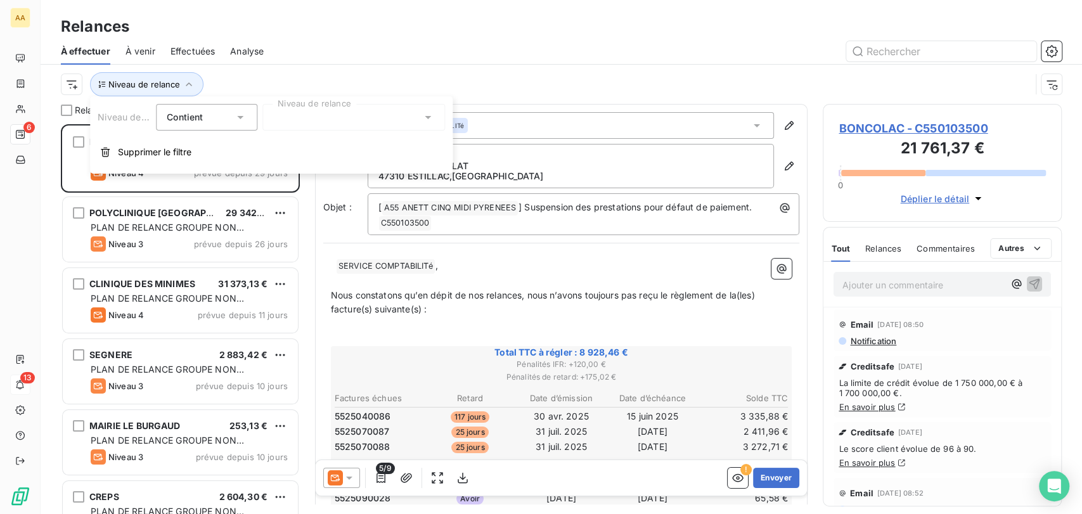
click at [226, 120] on div "Contient is" at bounding box center [200, 117] width 67 height 18
click at [229, 113] on div "Contient" at bounding box center [200, 117] width 67 height 18
click at [295, 119] on div at bounding box center [353, 117] width 183 height 27
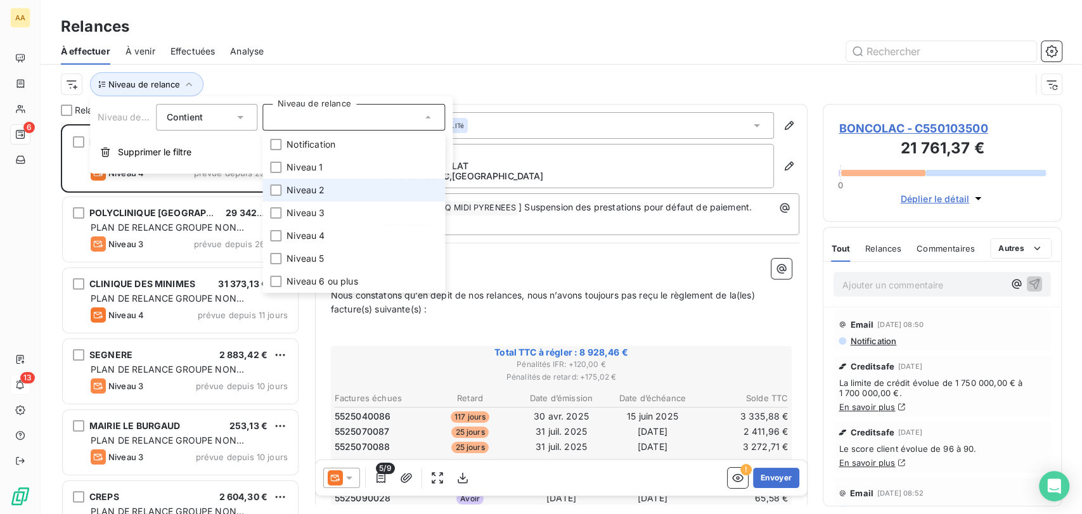
click at [300, 186] on span "Niveau 2" at bounding box center [305, 190] width 38 height 13
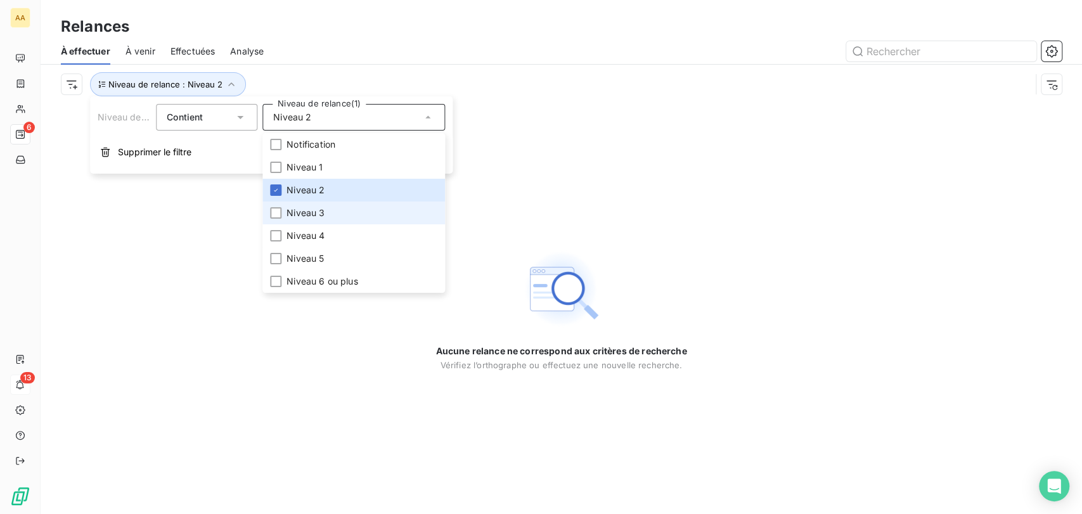
click at [310, 207] on span "Niveau 3" at bounding box center [305, 213] width 38 height 13
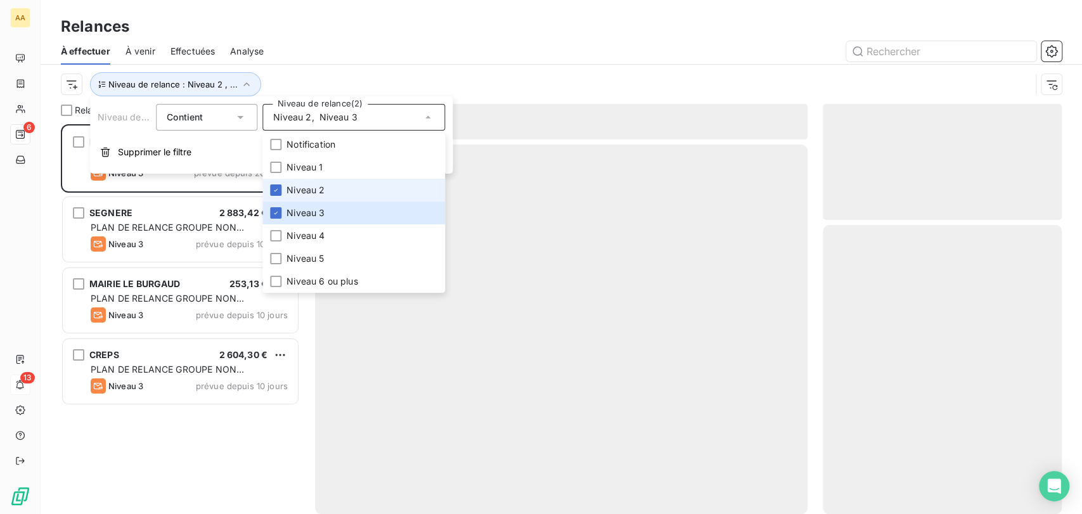
scroll to position [378, 228]
click at [308, 193] on span "Niveau 2" at bounding box center [305, 190] width 38 height 13
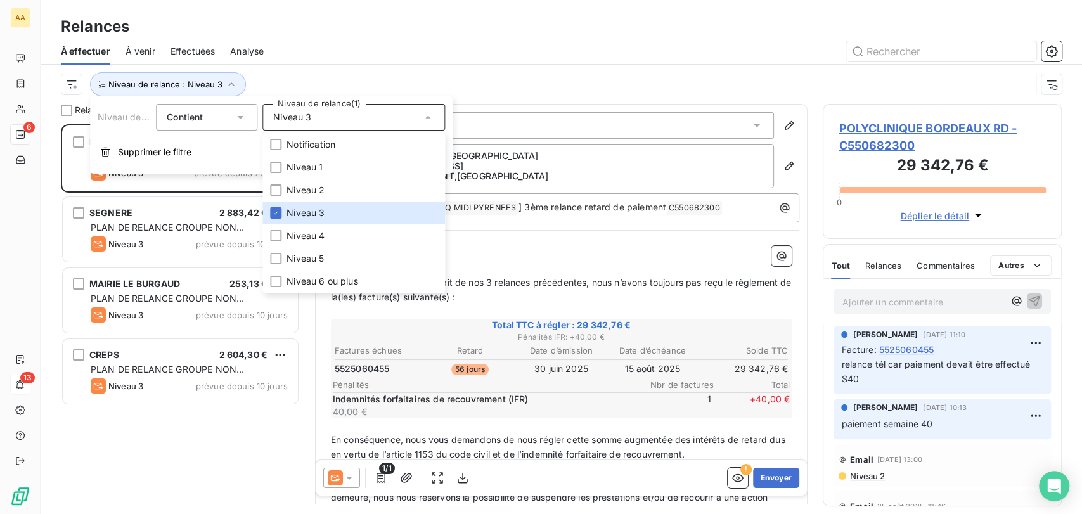
click at [352, 37] on div "Relances" at bounding box center [561, 26] width 1041 height 23
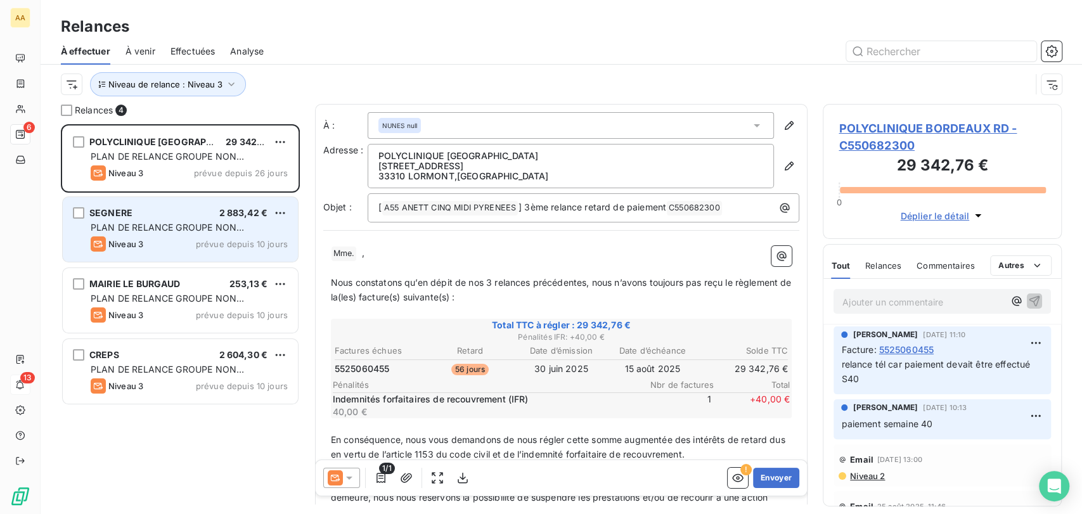
click at [211, 243] on span "prévue depuis 10 jours" at bounding box center [242, 244] width 92 height 10
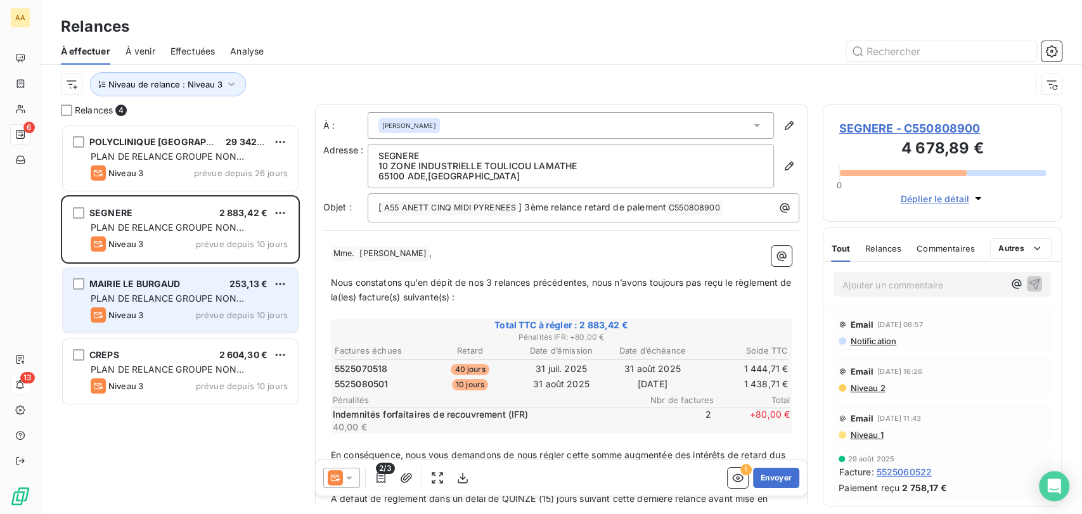
click at [202, 294] on span "PLAN DE RELANCE GROUPE NON AUTOMATIQUE" at bounding box center [167, 304] width 153 height 23
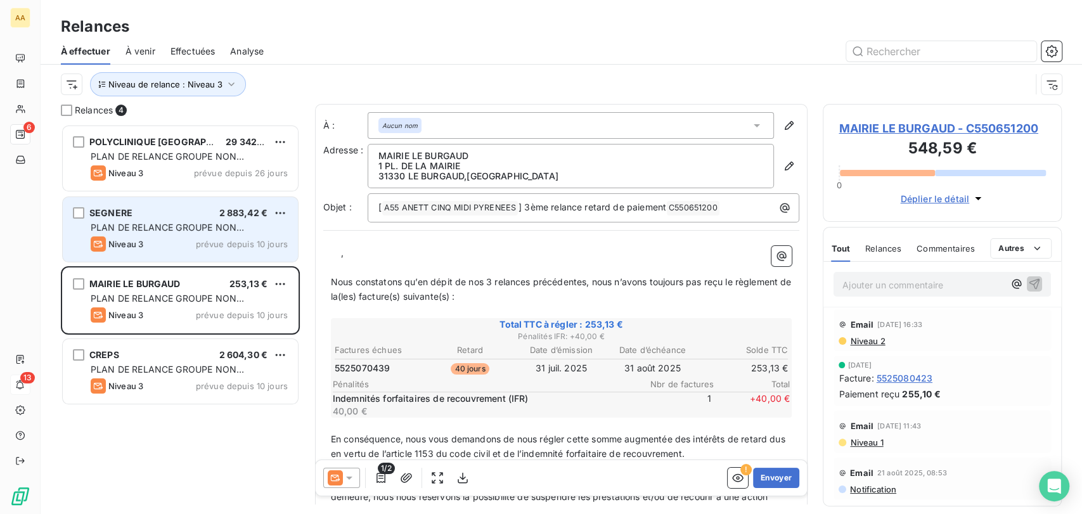
click at [176, 234] on div "SEGNERE 2 883,42 € PLAN DE RELANCE GROUPE NON AUTOMATIQUE Niveau 3 prévue depui…" at bounding box center [180, 229] width 235 height 65
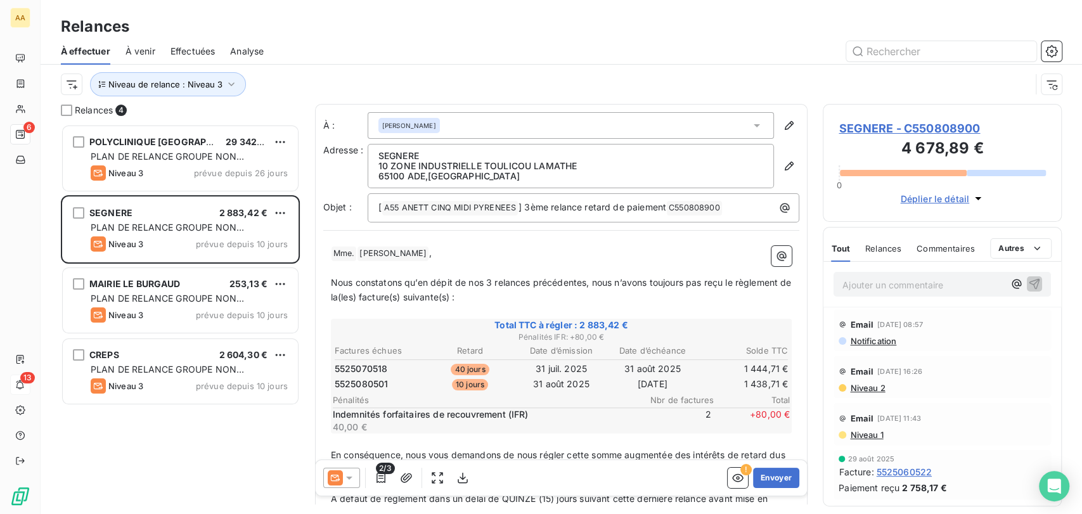
click at [238, 422] on div "POLYCLINIQUE [GEOGRAPHIC_DATA] 29 342,76 € PLAN DE RELANCE GROUPE NON AUTOMATIQ…" at bounding box center [180, 319] width 239 height 390
click at [966, 208] on div "SEGNERE - C550808900 4 678,89 € 0 Déplier le détail" at bounding box center [942, 163] width 239 height 118
click at [972, 194] on icon "button" at bounding box center [978, 198] width 13 height 13
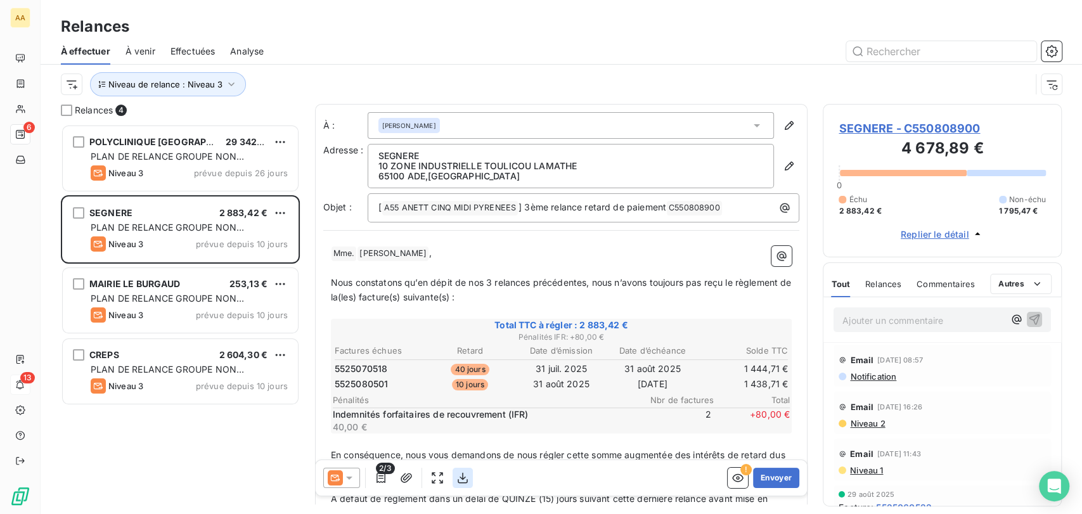
click at [458, 478] on icon "button" at bounding box center [462, 478] width 13 height 13
click at [761, 478] on button "Envoyer" at bounding box center [776, 478] width 46 height 20
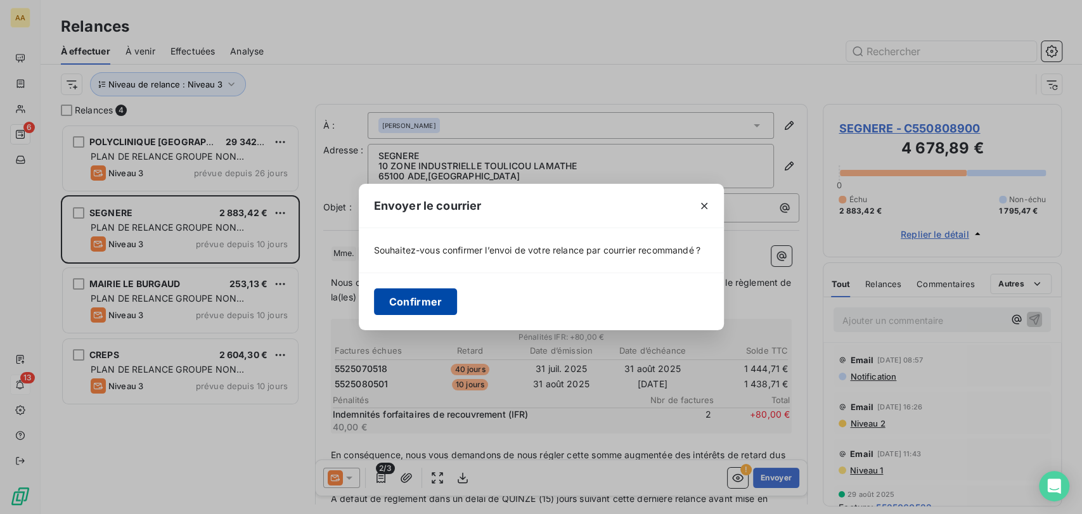
click at [406, 305] on button "Confirmer" at bounding box center [416, 301] width 84 height 27
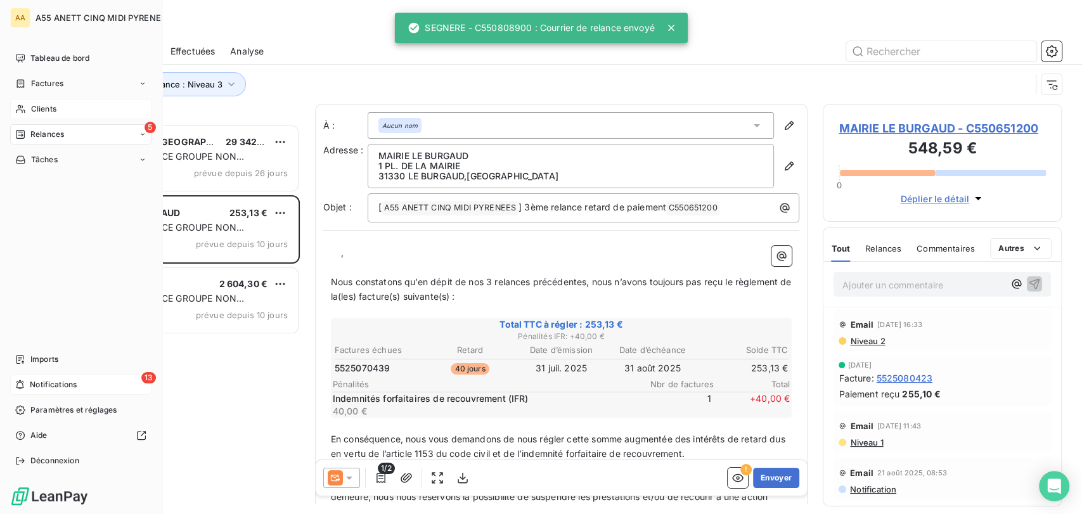
click at [22, 106] on icon at bounding box center [20, 109] width 9 height 8
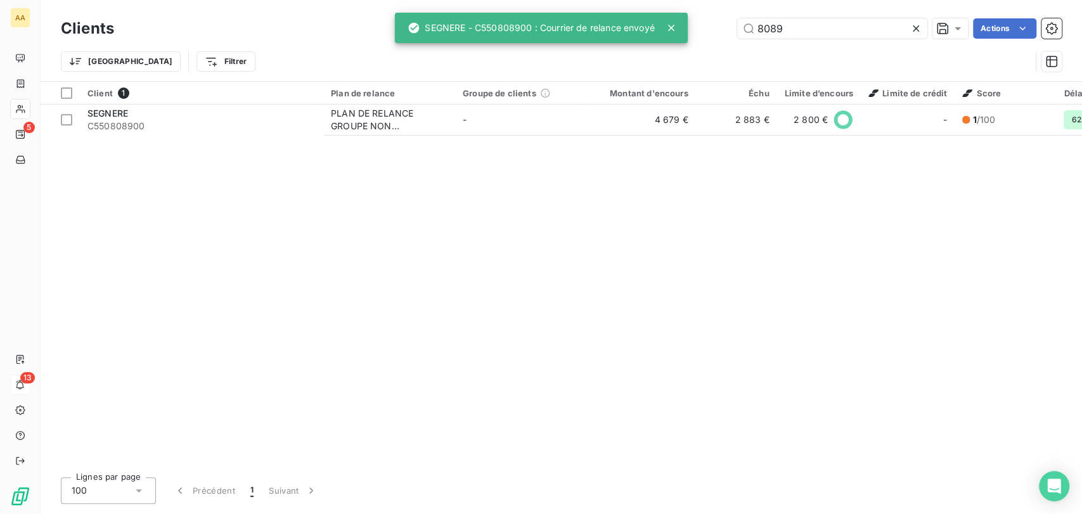
drag, startPoint x: 798, startPoint y: 27, endPoint x: 603, endPoint y: 14, distance: 195.6
click at [615, 34] on div "AA 5 13 Clients 8089 Actions Trier Filtrer Client 1 Plan de relance Groupe de c…" at bounding box center [541, 257] width 1082 height 514
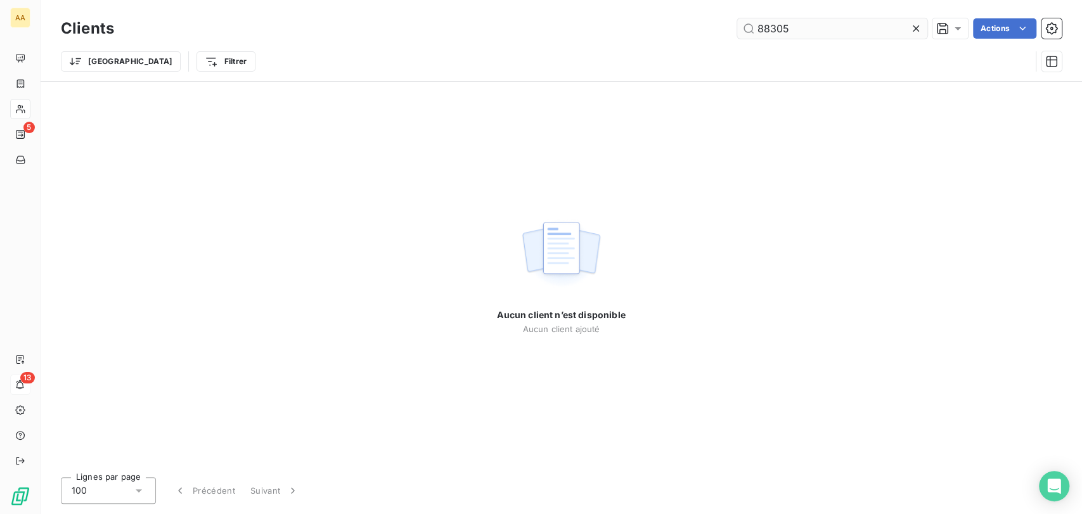
click at [765, 28] on input "88305" at bounding box center [832, 28] width 190 height 20
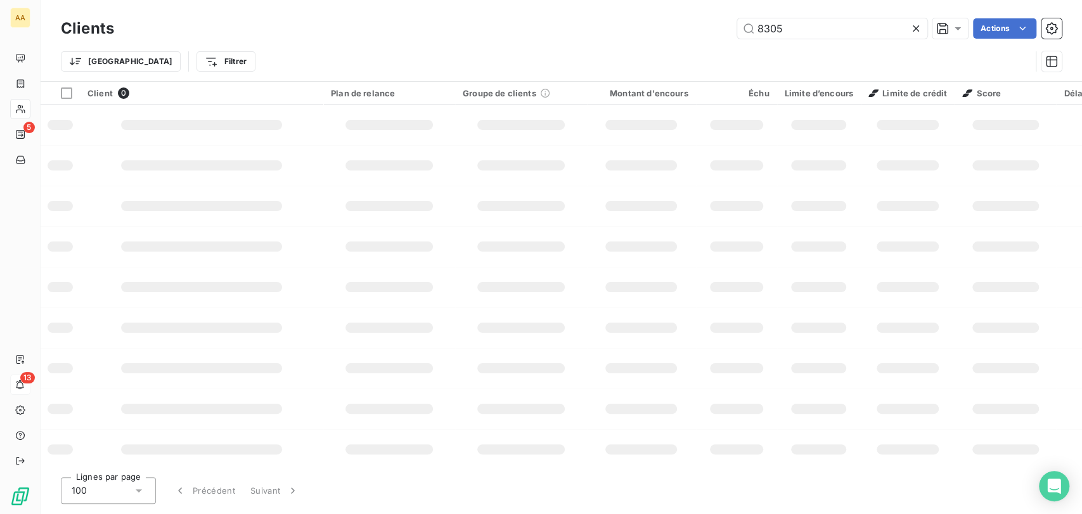
type input "8305"
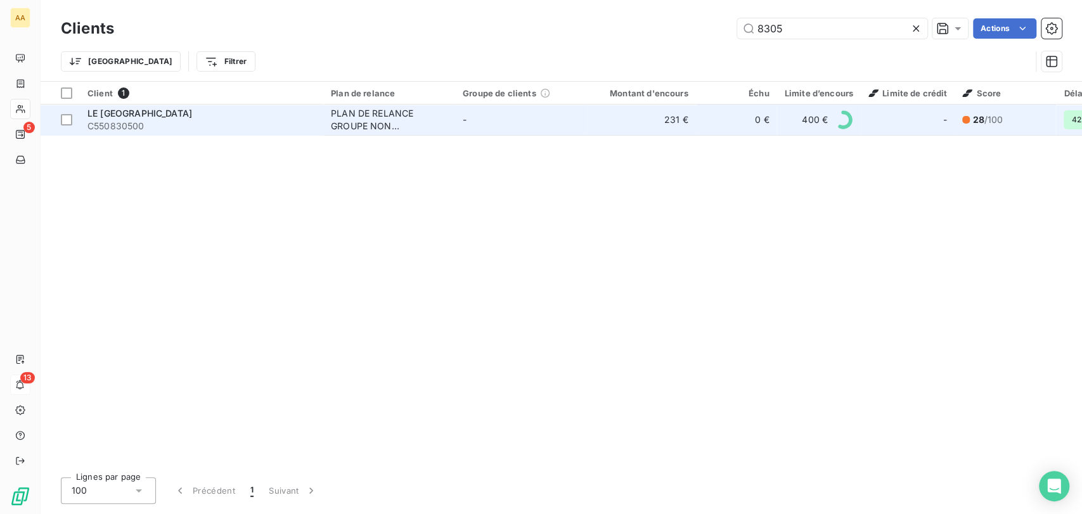
click at [404, 128] on div "PLAN DE RELANCE GROUPE NON AUTOMATIQUE" at bounding box center [389, 119] width 117 height 25
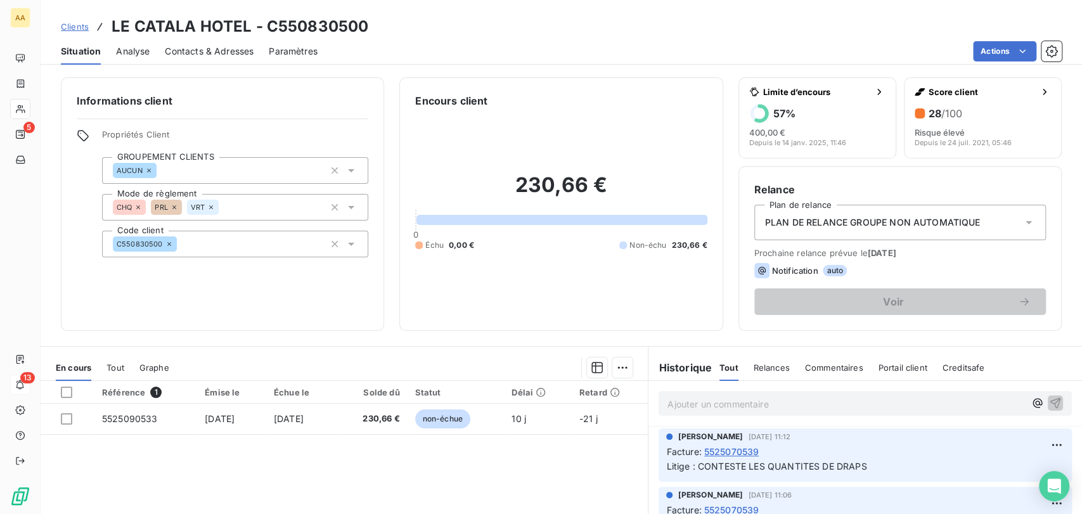
scroll to position [70, 0]
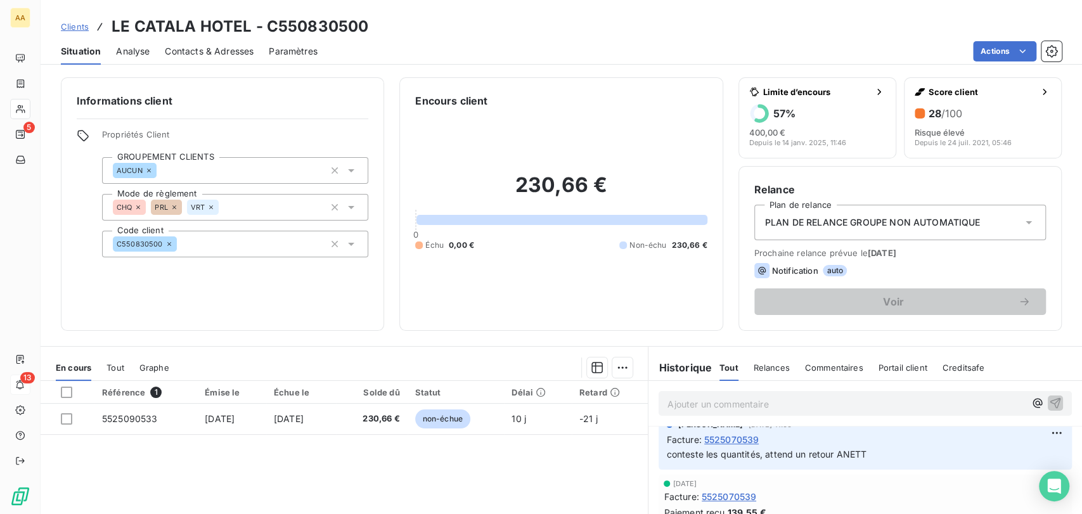
click at [497, 468] on div "Référence 1 Émise le Échue le Solde dû Statut Délai Retard 5525090533 [DATE] [D…" at bounding box center [344, 503] width 607 height 244
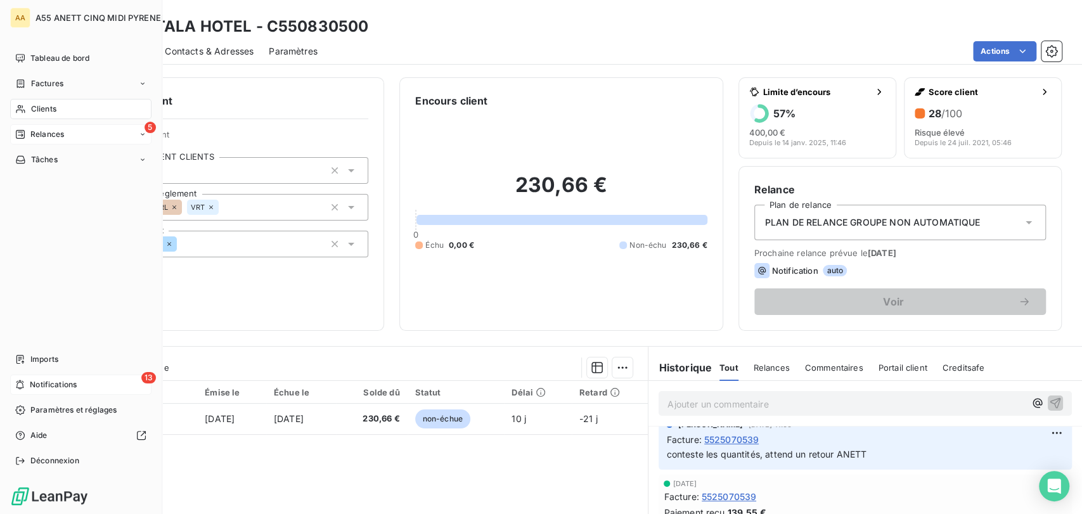
click at [44, 133] on span "Relances" at bounding box center [47, 134] width 34 height 11
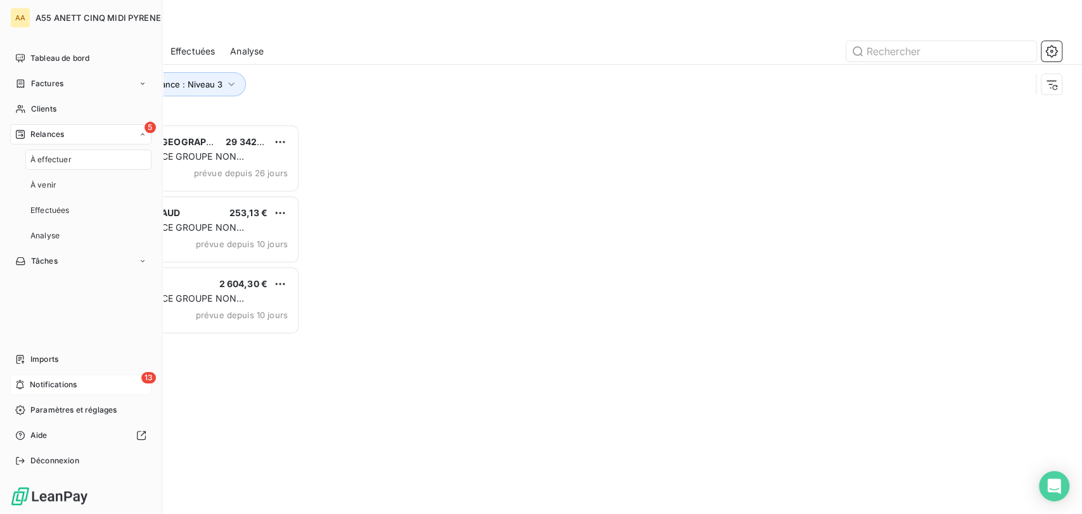
scroll to position [378, 228]
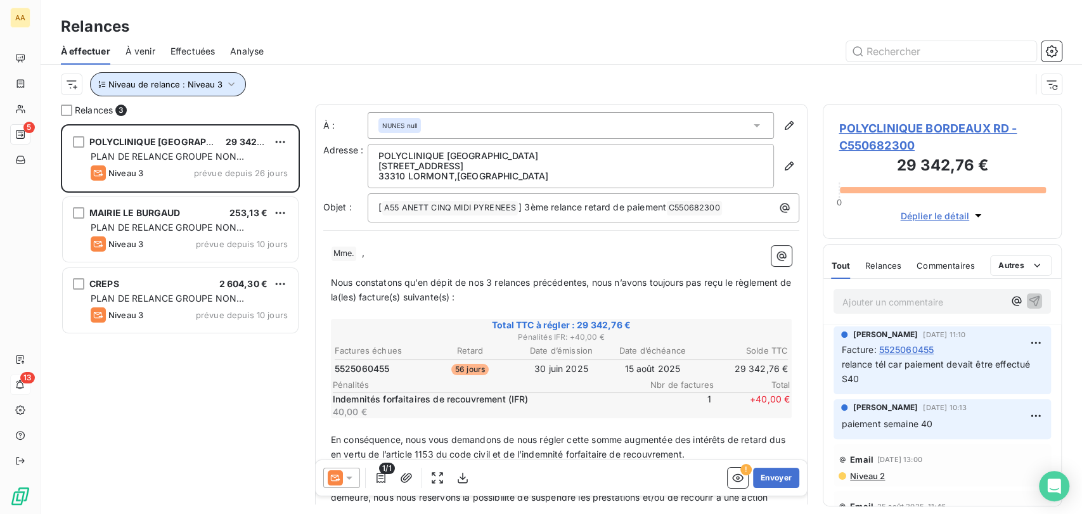
click at [234, 79] on icon "button" at bounding box center [231, 84] width 13 height 13
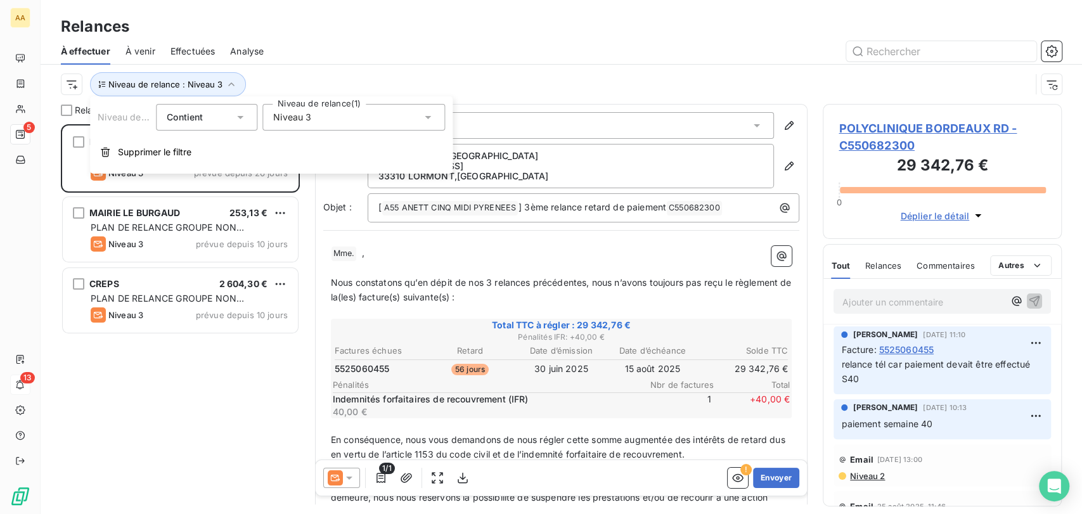
click at [305, 115] on span "Niveau 3" at bounding box center [292, 117] width 38 height 13
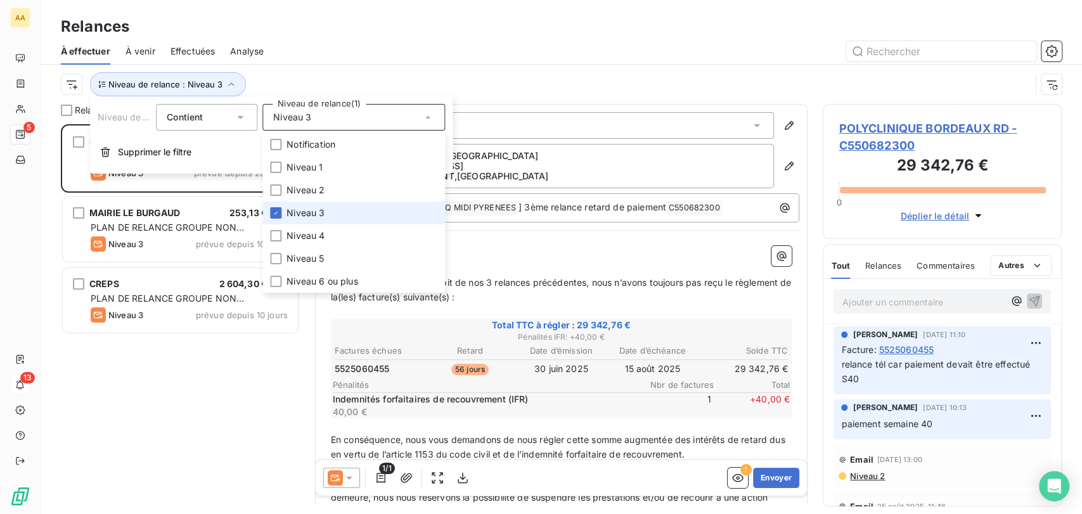
click at [308, 217] on span "Niveau 3" at bounding box center [305, 213] width 38 height 13
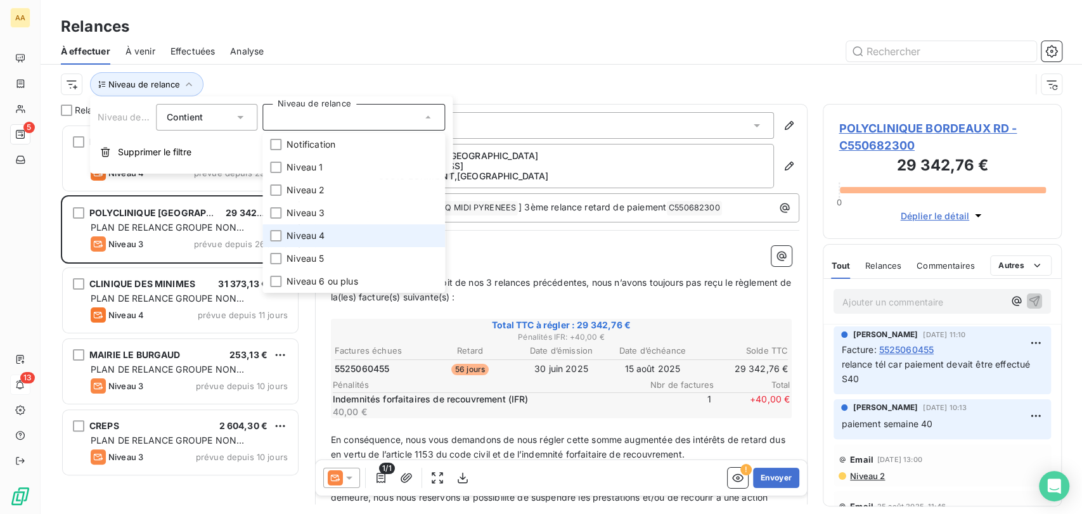
click at [313, 234] on span "Niveau 4" at bounding box center [305, 235] width 38 height 13
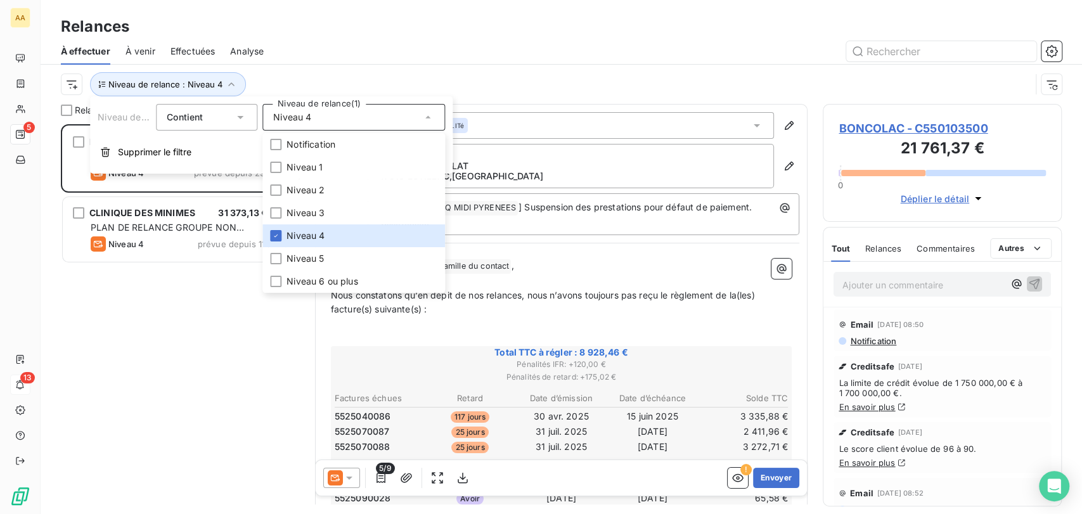
scroll to position [378, 228]
click at [501, 12] on div "Relances À effectuer À venir Effectuées Analyse Niveau de relance : Niveau 4" at bounding box center [561, 52] width 1041 height 104
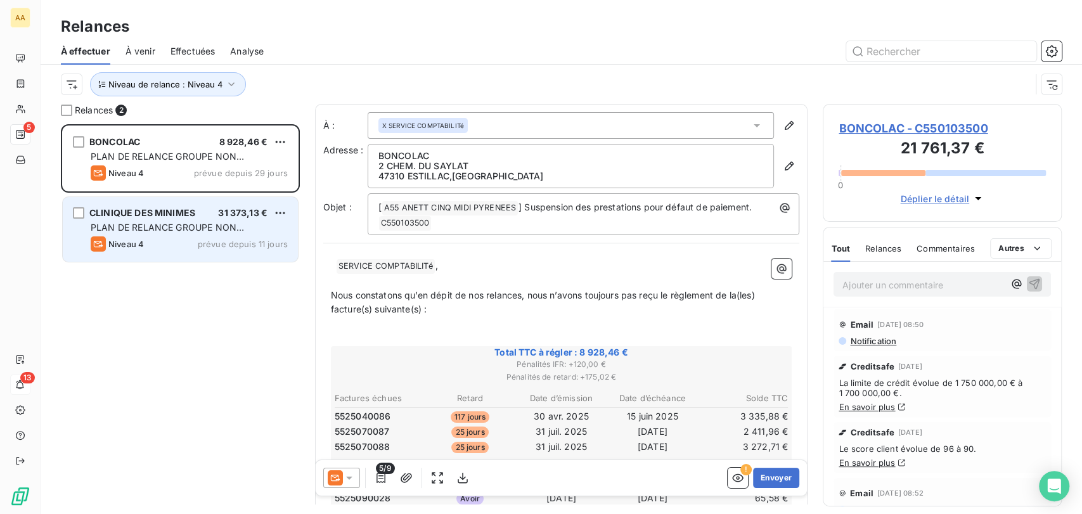
click at [212, 209] on div "CLINIQUE DES MINIMES 31 373,13 €" at bounding box center [189, 212] width 197 height 11
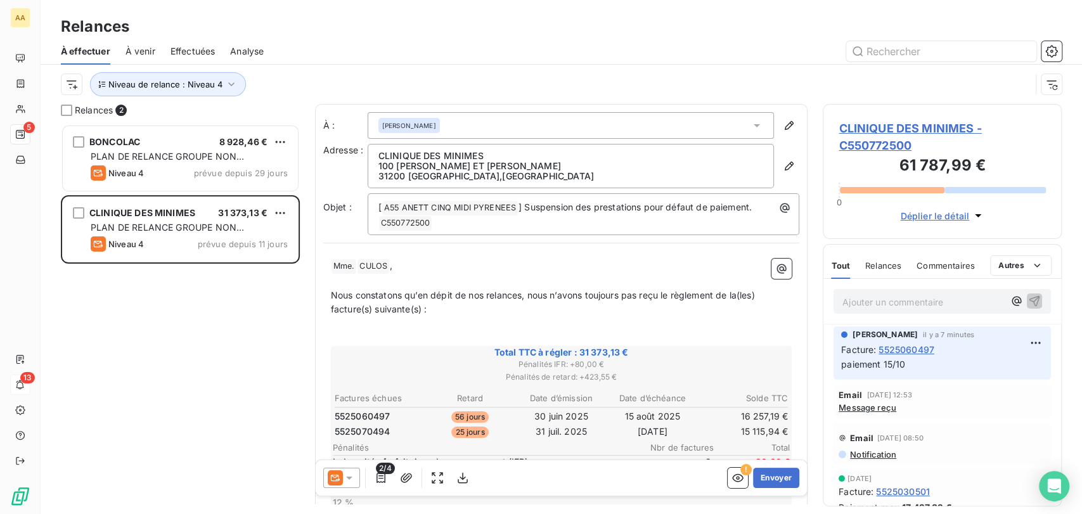
click at [395, 37] on div "Relances" at bounding box center [561, 26] width 1041 height 23
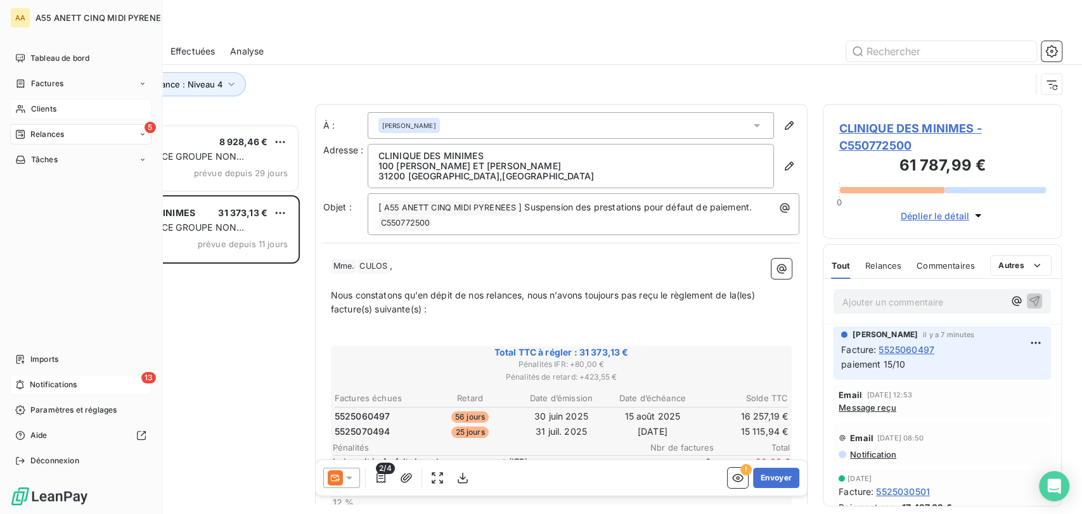
click at [39, 101] on div "Clients" at bounding box center [80, 109] width 141 height 20
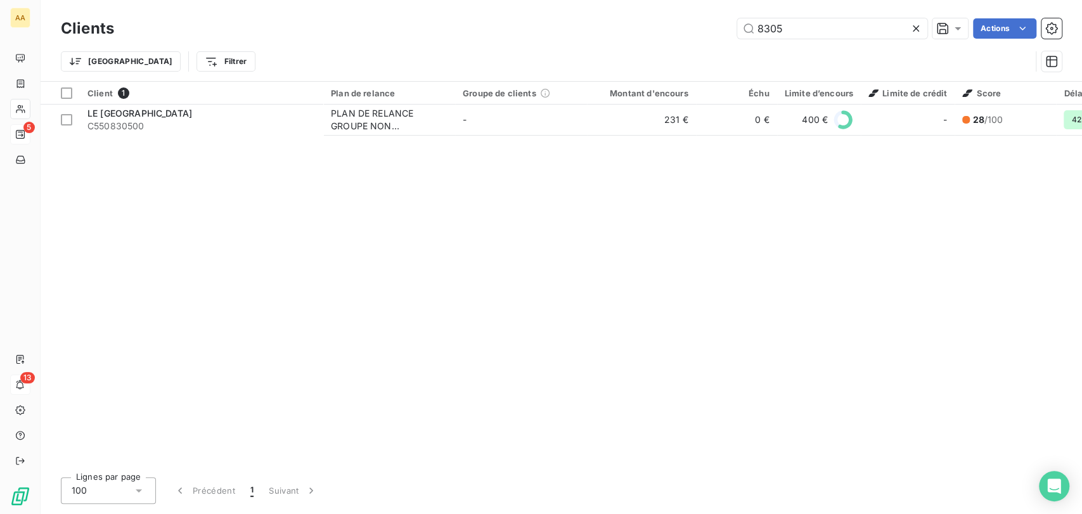
drag, startPoint x: 795, startPoint y: 24, endPoint x: 350, endPoint y: 35, distance: 445.7
click at [350, 35] on div "8305 Actions" at bounding box center [595, 28] width 932 height 20
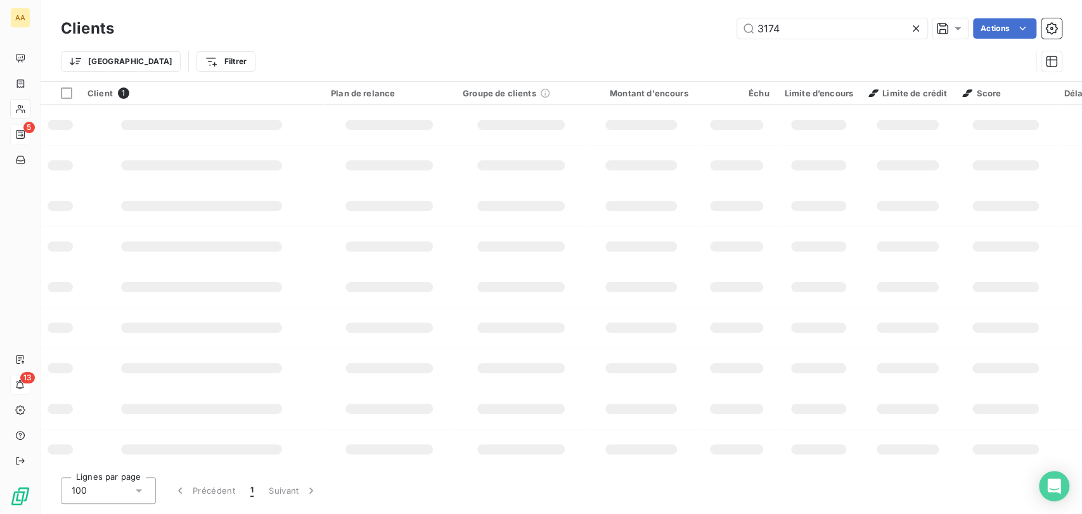
type input "3174"
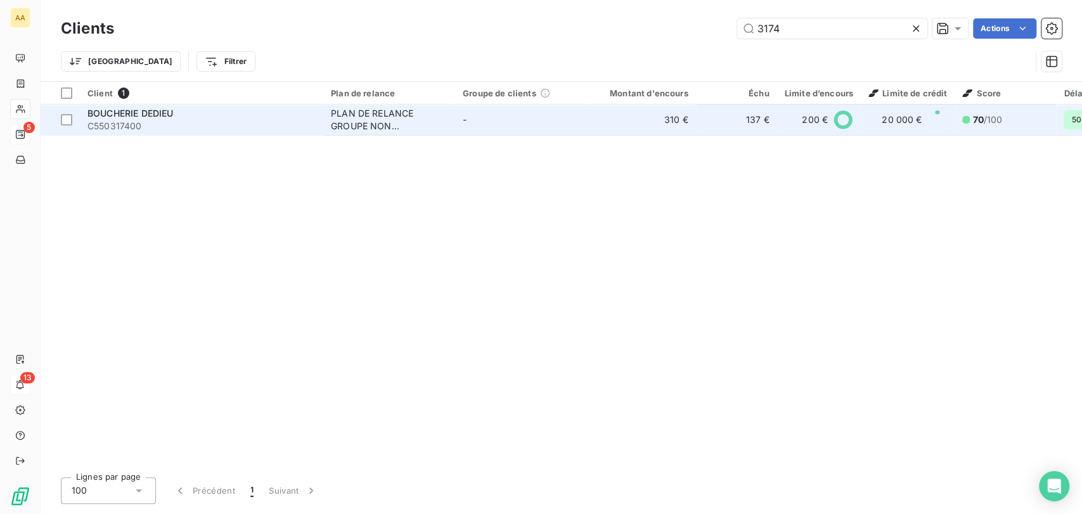
click at [382, 109] on div "PLAN DE RELANCE GROUPE NON AUTOMATIQUE" at bounding box center [389, 119] width 117 height 25
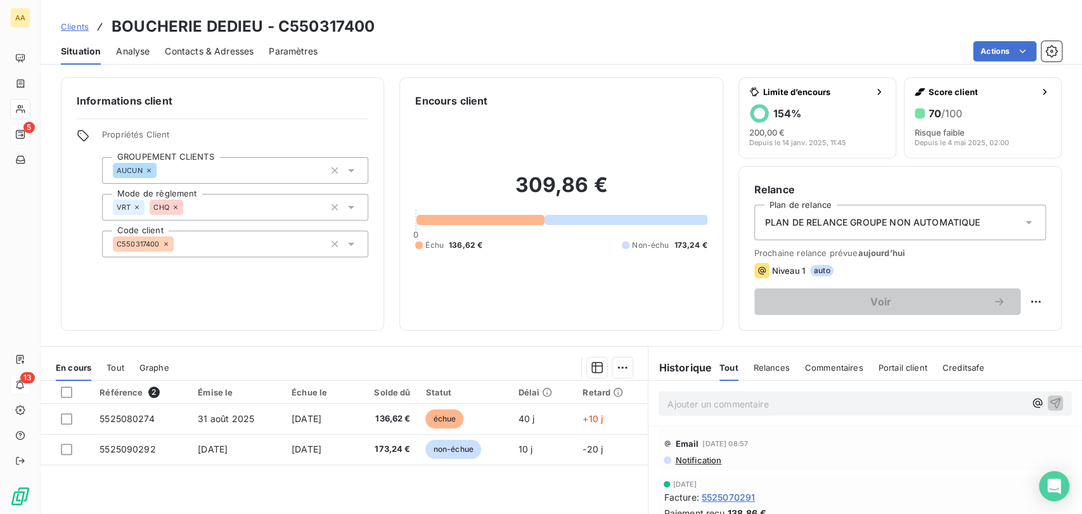
click at [258, 335] on div "Informations client Propriétés Client GROUPEMENT CLIENTS AUCUN Mode de règlemen…" at bounding box center [561, 292] width 1041 height 444
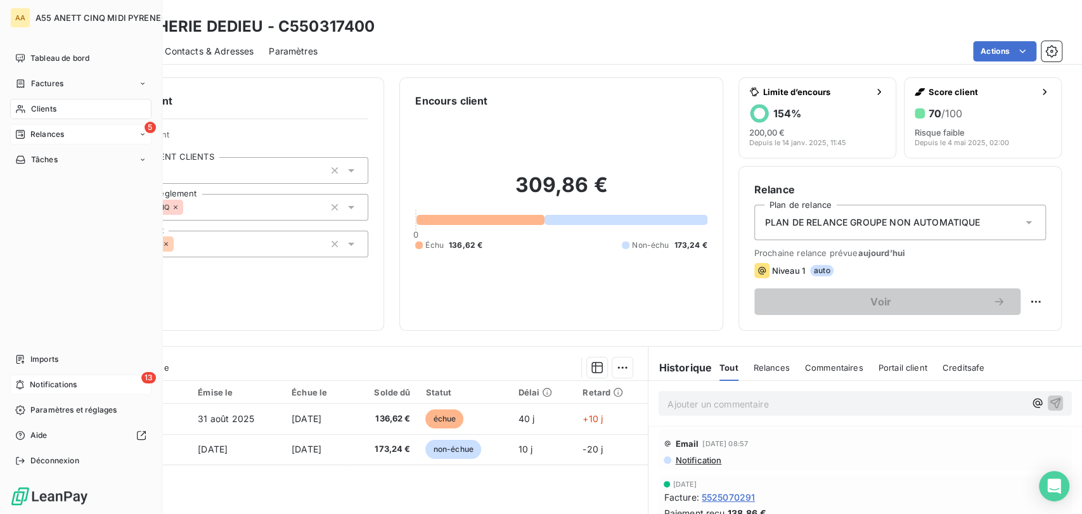
click at [31, 110] on span "Clients" at bounding box center [43, 108] width 25 height 11
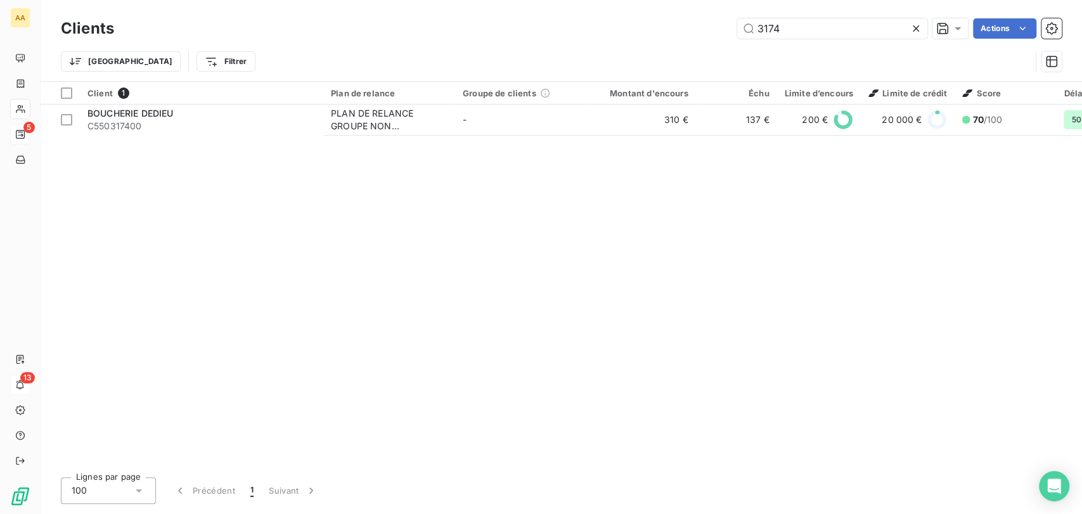
drag, startPoint x: 835, startPoint y: 39, endPoint x: 598, endPoint y: 43, distance: 237.1
click at [598, 43] on div "Clients 3174 Actions Trier Filtrer" at bounding box center [561, 48] width 1001 height 66
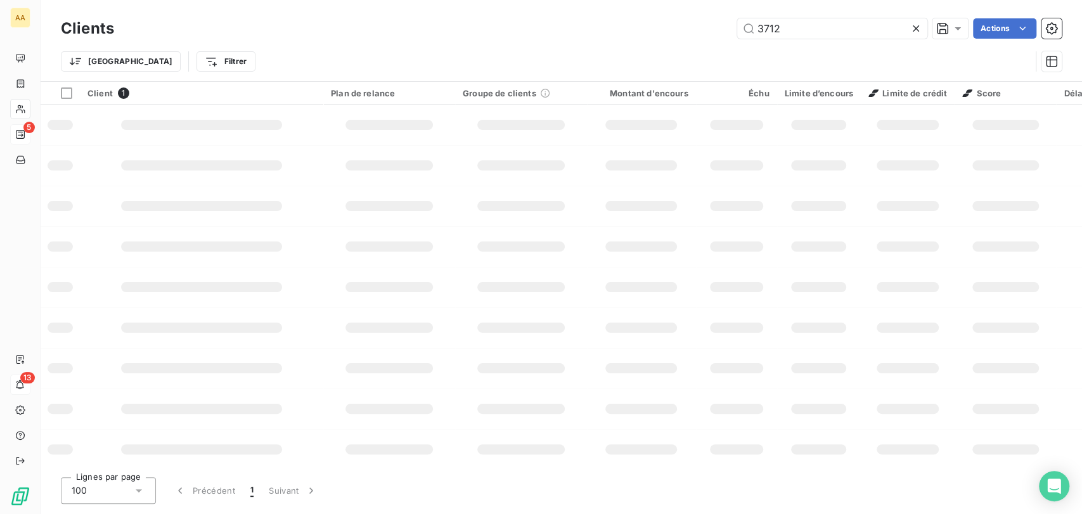
type input "3712"
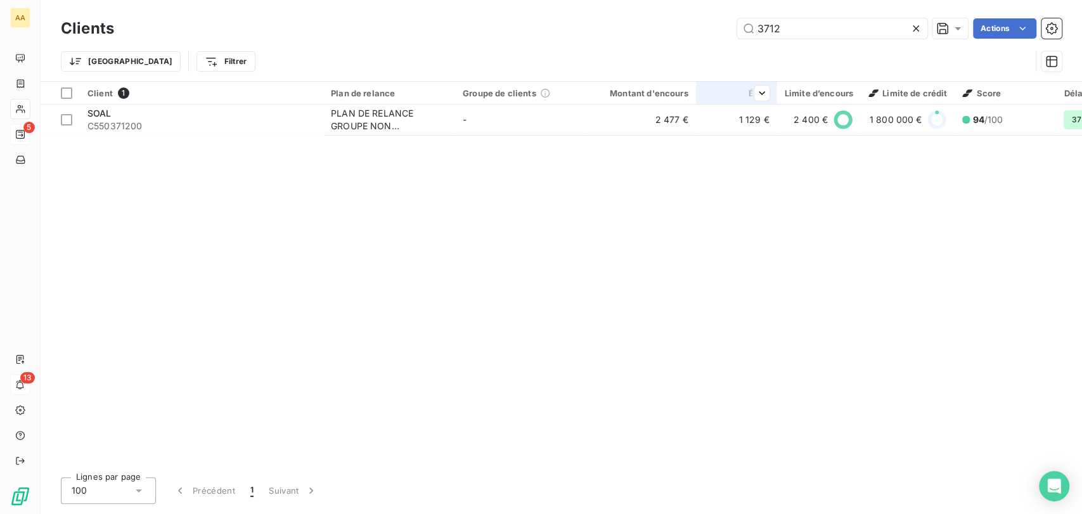
click at [774, 103] on th "Échu" at bounding box center [736, 93] width 81 height 23
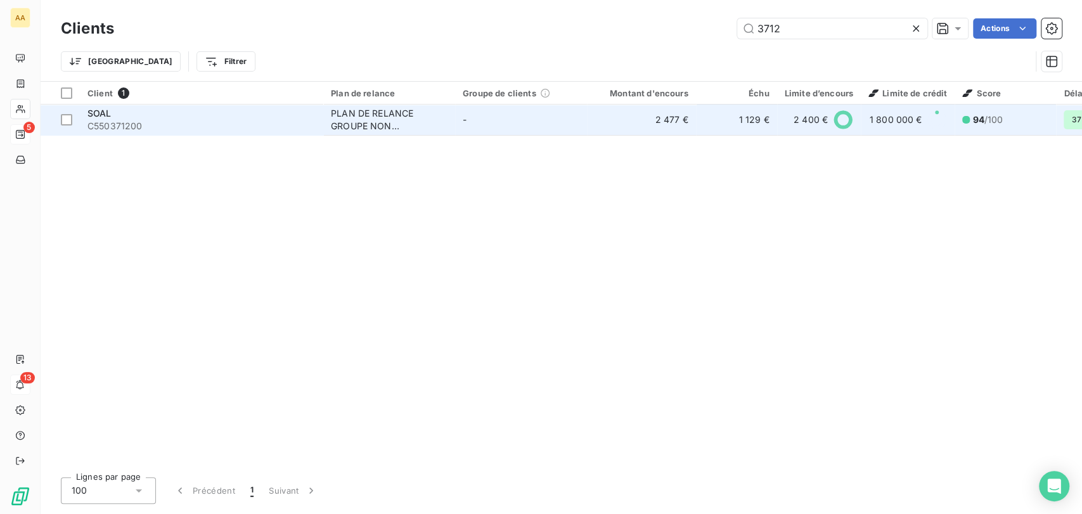
click at [769, 113] on td "1 129 €" at bounding box center [736, 120] width 81 height 30
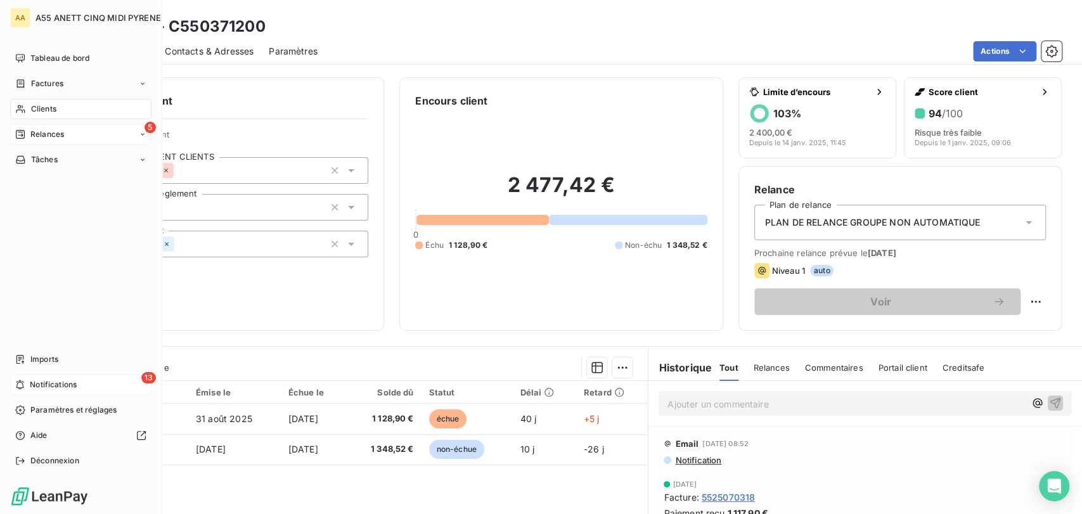
drag, startPoint x: 25, startPoint y: 110, endPoint x: 58, endPoint y: 101, distance: 34.3
click at [25, 110] on icon at bounding box center [20, 109] width 11 height 10
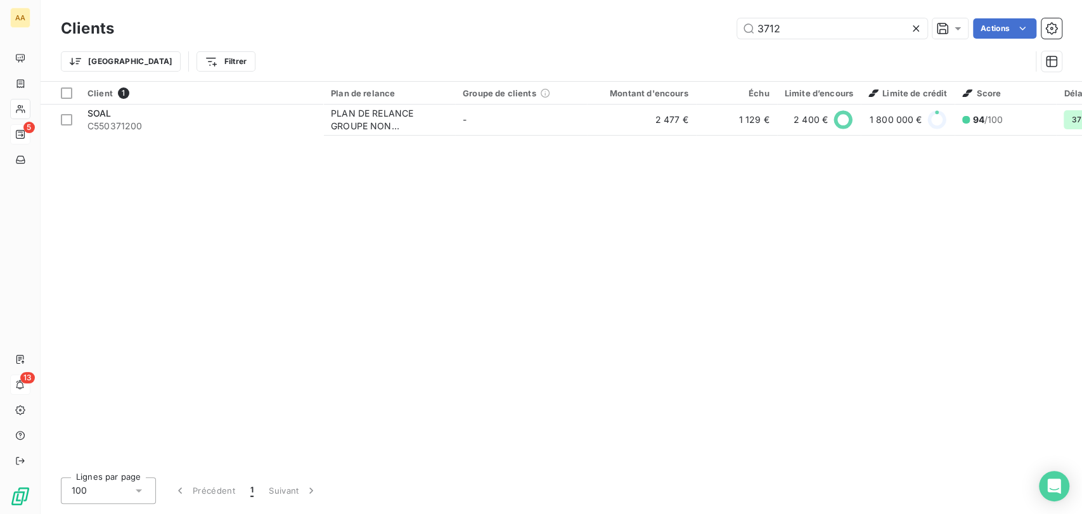
drag, startPoint x: 799, startPoint y: 26, endPoint x: 527, endPoint y: 27, distance: 271.9
click at [558, 27] on div "3712 Actions" at bounding box center [595, 28] width 932 height 20
type input "7"
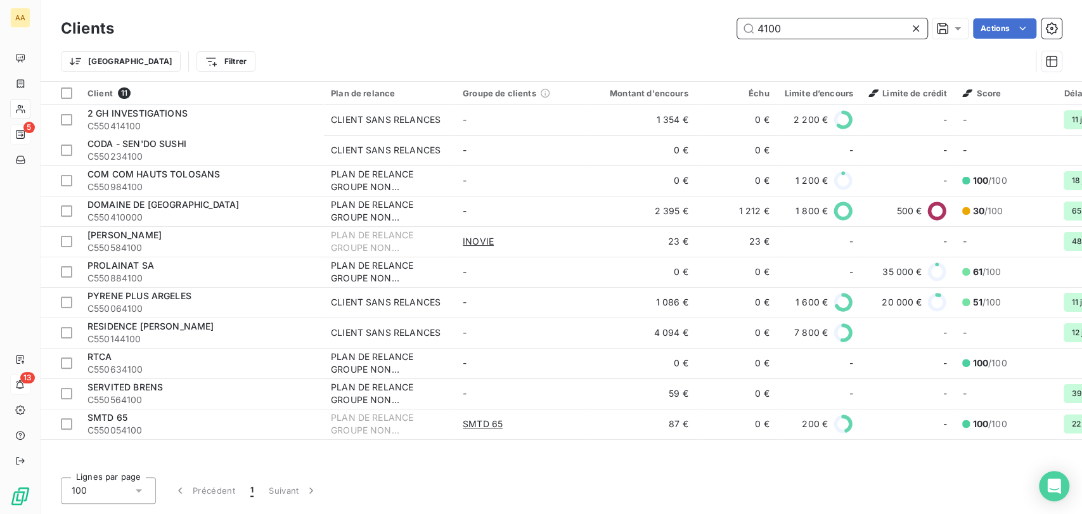
drag, startPoint x: 796, startPoint y: 32, endPoint x: 656, endPoint y: 33, distance: 140.1
click at [656, 33] on div "4100 Actions" at bounding box center [595, 28] width 932 height 20
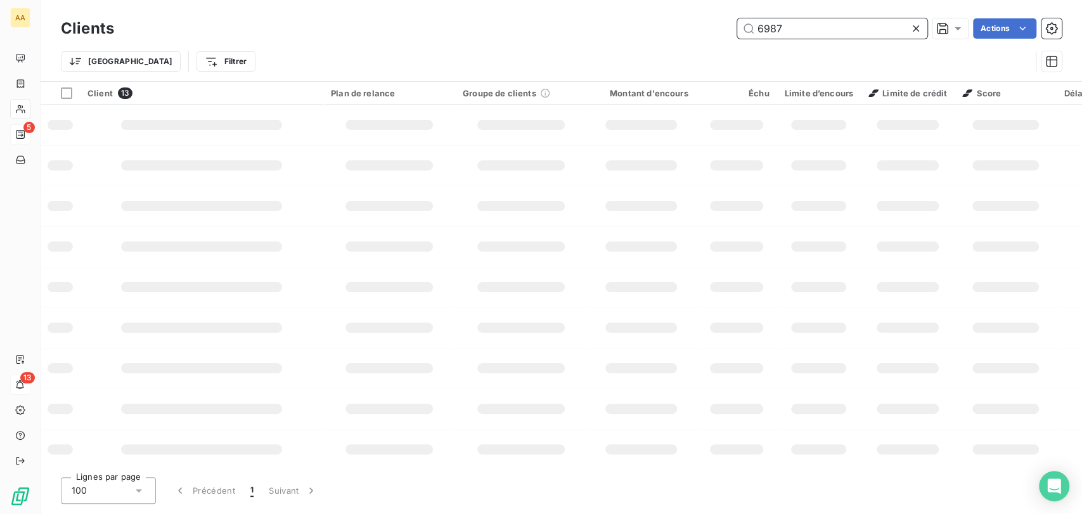
type input "6987"
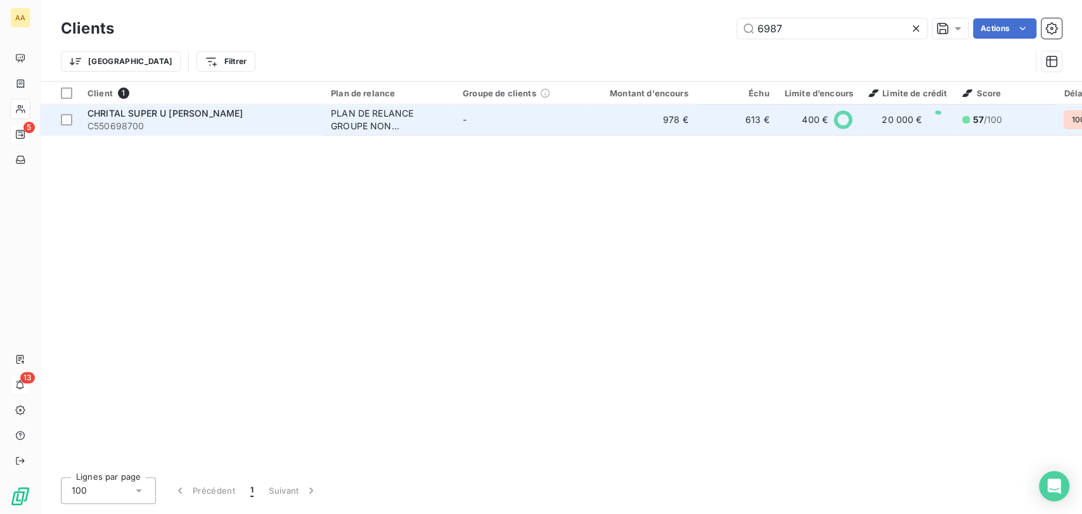
click at [107, 123] on span "C550698700" at bounding box center [201, 126] width 228 height 13
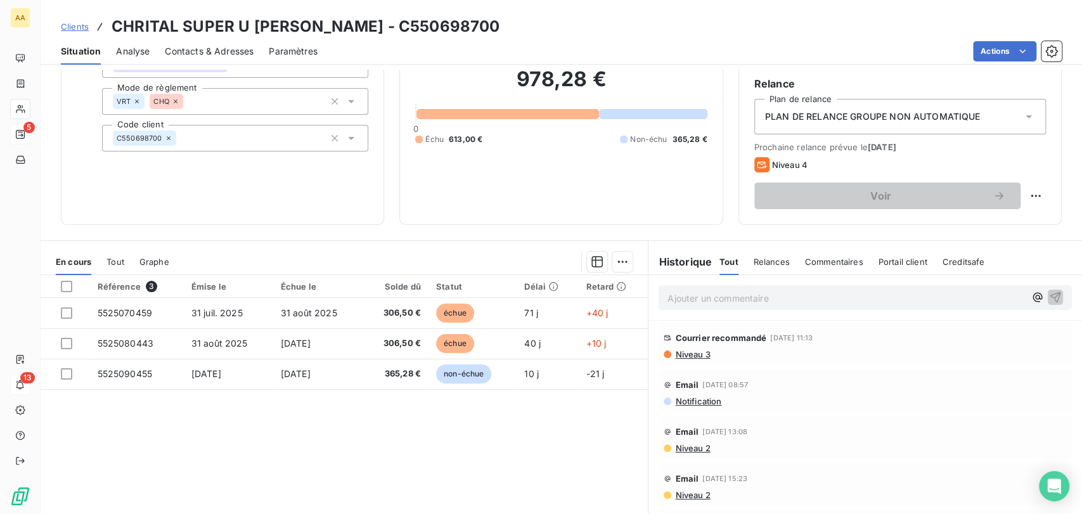
scroll to position [141, 0]
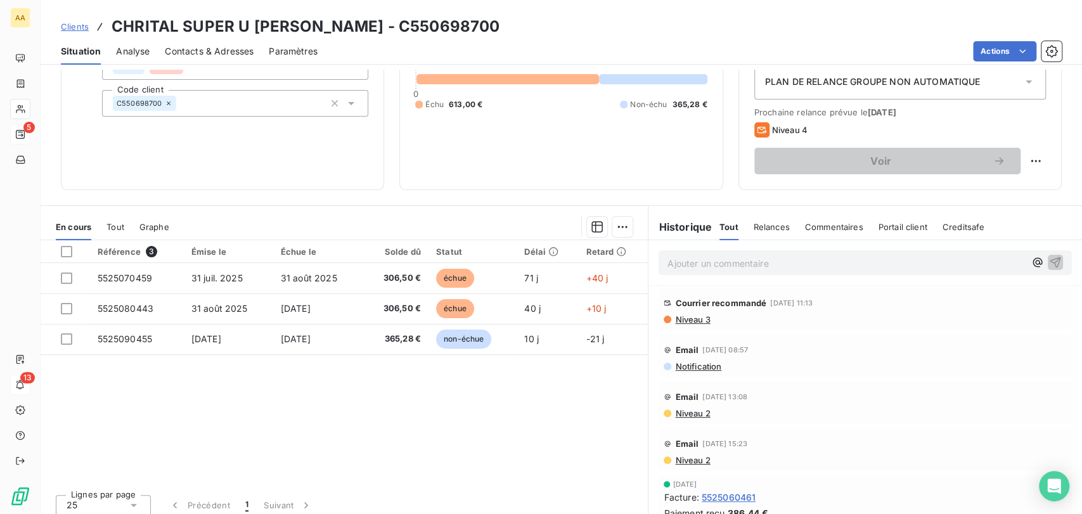
click at [477, 200] on div "Informations client Propriétés Client GROUPEMENT CLIENTS SYSTEME U - SIEGE SOCI…" at bounding box center [561, 292] width 1041 height 444
click at [347, 198] on div "Informations client Propriétés Client GROUPEMENT CLIENTS SYSTEME U - SIEGE SOCI…" at bounding box center [561, 292] width 1041 height 444
click at [58, 24] on div "Clients CHRITAL SUPER U [PERSON_NAME] - C550698700" at bounding box center [561, 26] width 1041 height 23
click at [68, 27] on span "Clients" at bounding box center [75, 27] width 28 height 10
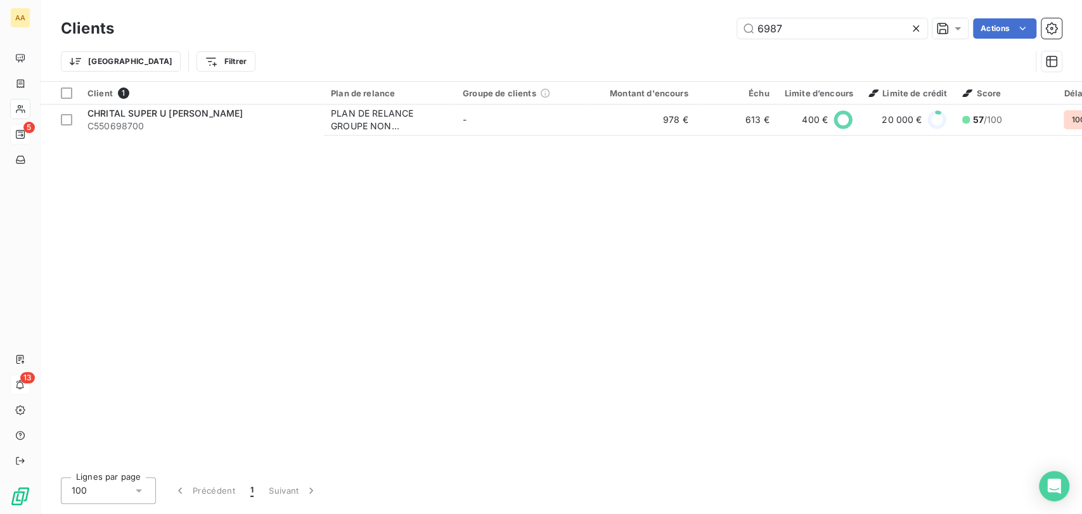
drag, startPoint x: 803, startPoint y: 34, endPoint x: 704, endPoint y: 34, distance: 98.9
click at [704, 34] on div "6987 Actions" at bounding box center [595, 28] width 932 height 20
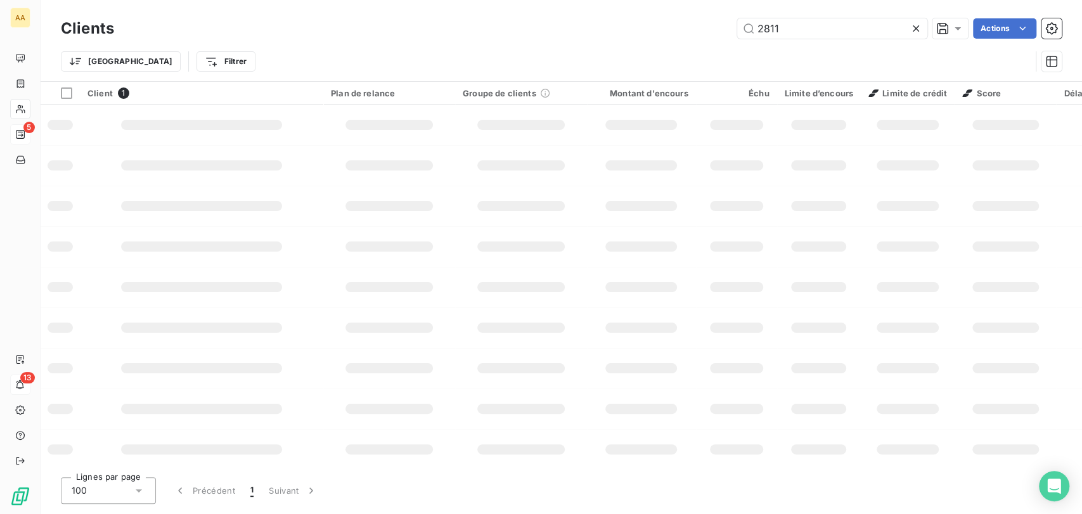
type input "2811"
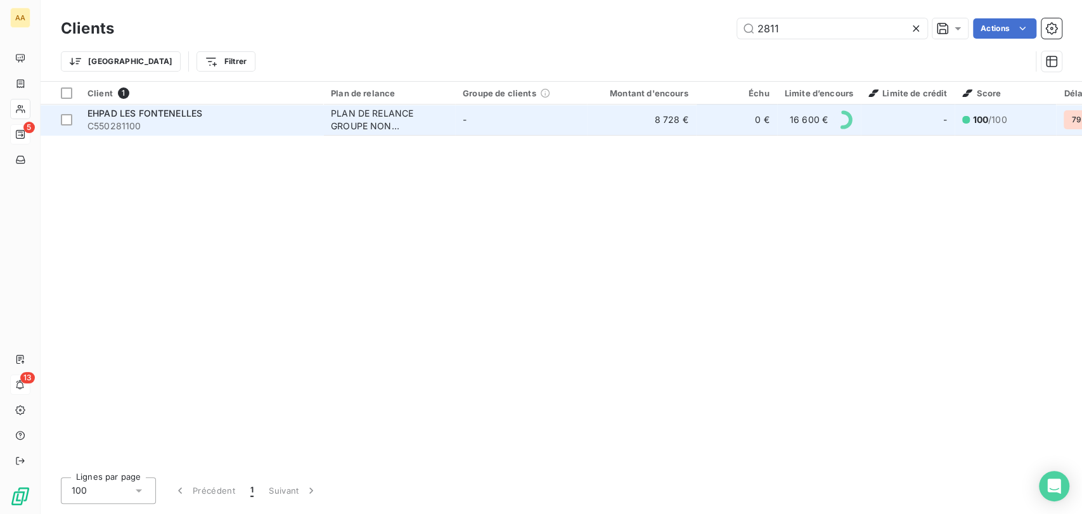
click at [331, 122] on div "PLAN DE RELANCE GROUPE NON AUTOMATIQUE" at bounding box center [389, 119] width 117 height 25
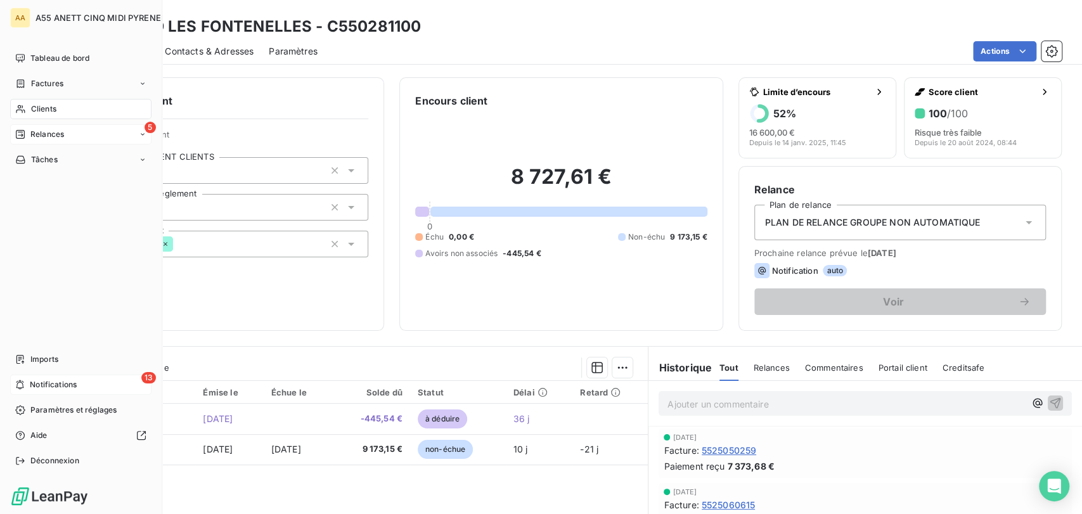
click at [25, 112] on div "Clients" at bounding box center [80, 109] width 141 height 20
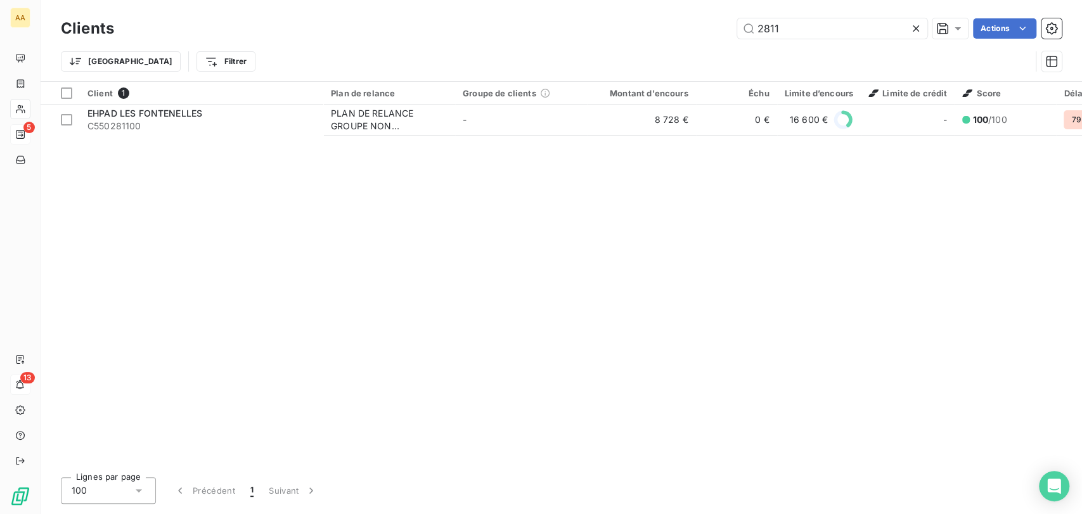
drag, startPoint x: 806, startPoint y: 30, endPoint x: 676, endPoint y: 27, distance: 130.0
click at [676, 27] on div "2811 Actions" at bounding box center [595, 28] width 932 height 20
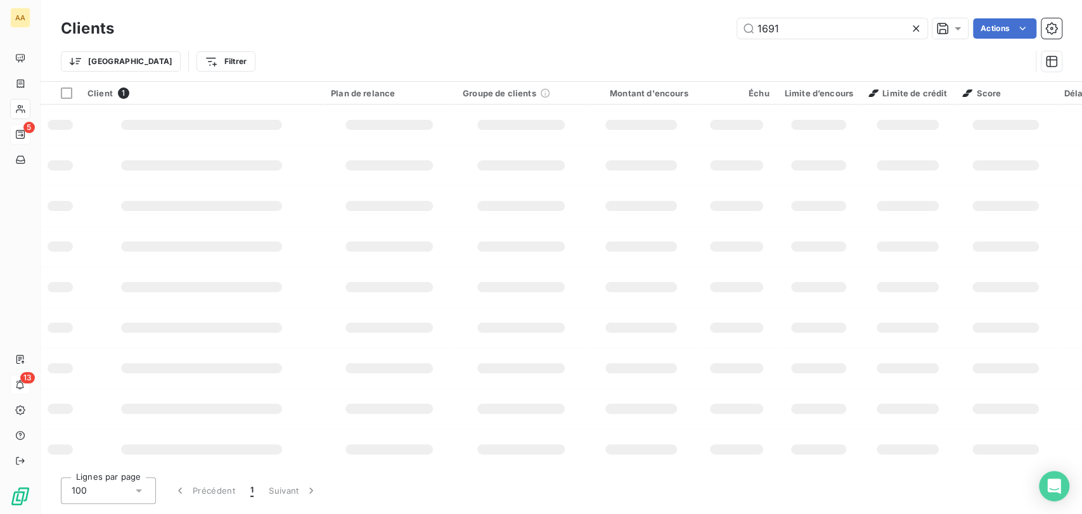
type input "1691"
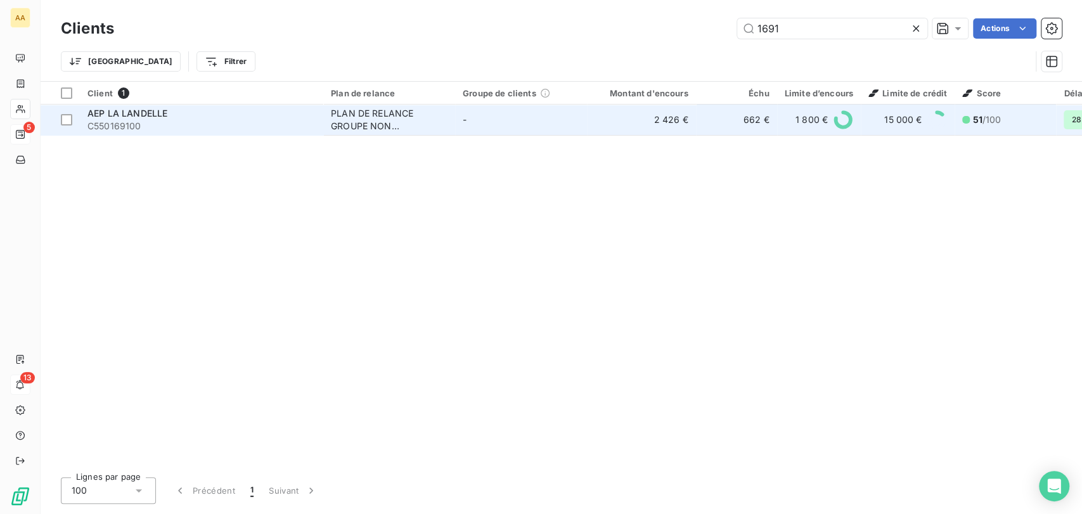
click at [119, 108] on span "AEP LA LANDELLE" at bounding box center [127, 113] width 80 height 11
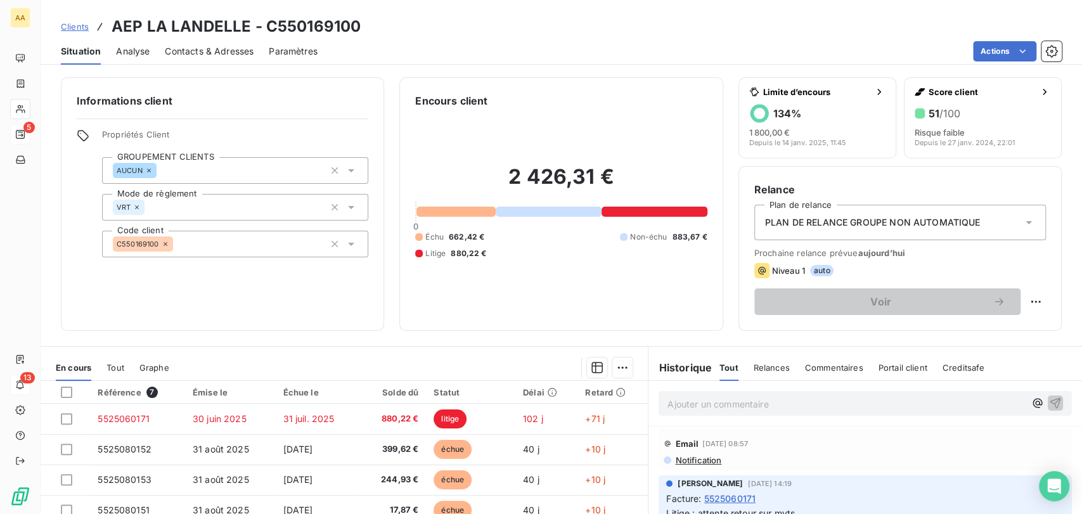
click at [113, 371] on span "Tout" at bounding box center [115, 368] width 18 height 10
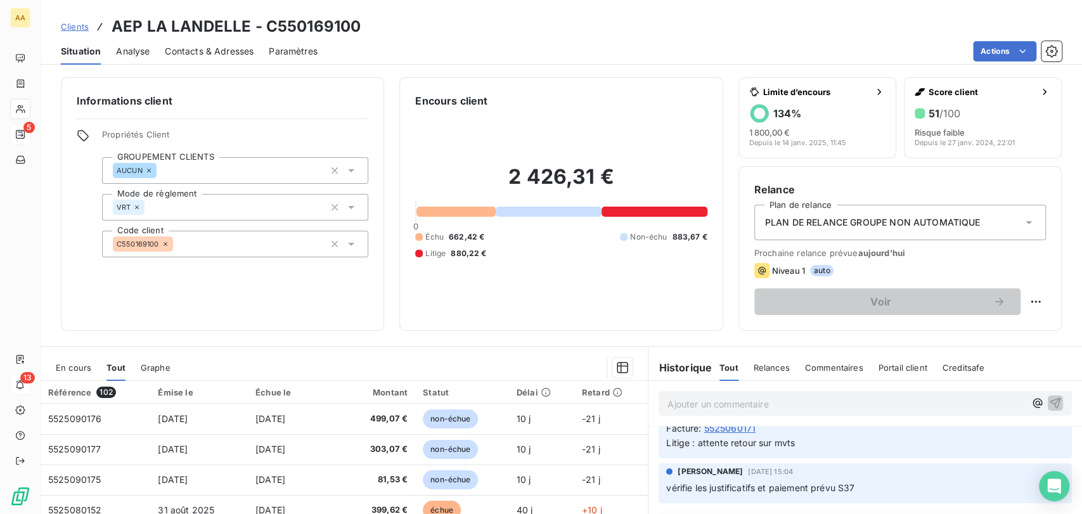
click at [492, 276] on div "2 426,31 € 0 Échu 662,42 € Non-échu 883,67 € Litige 880,22 €" at bounding box center [561, 211] width 292 height 207
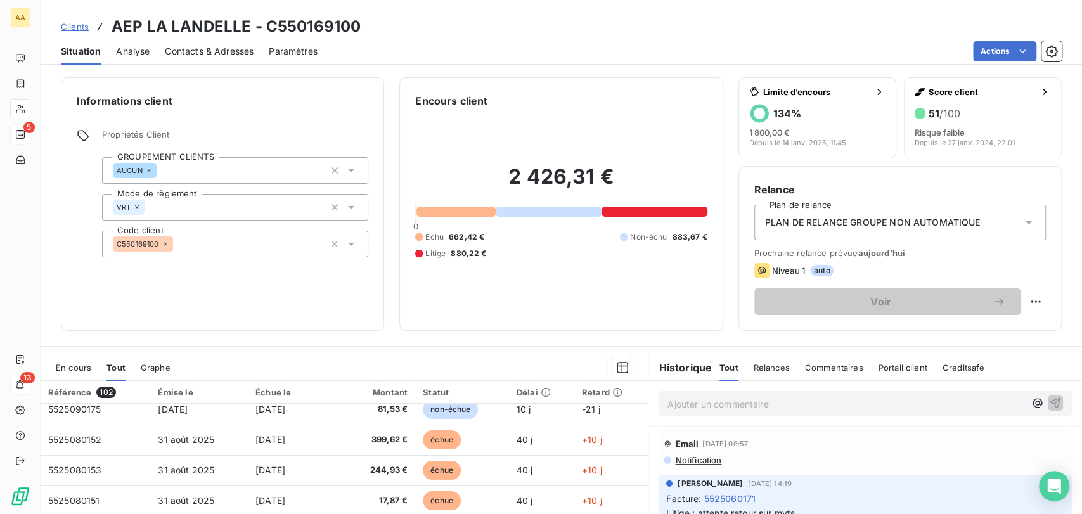
click at [568, 331] on div "Informations client Propriétés Client GROUPEMENT CLIENTS AUCUN Mode de règlemen…" at bounding box center [561, 292] width 1041 height 444
click at [81, 366] on span "En cours" at bounding box center [73, 368] width 35 height 10
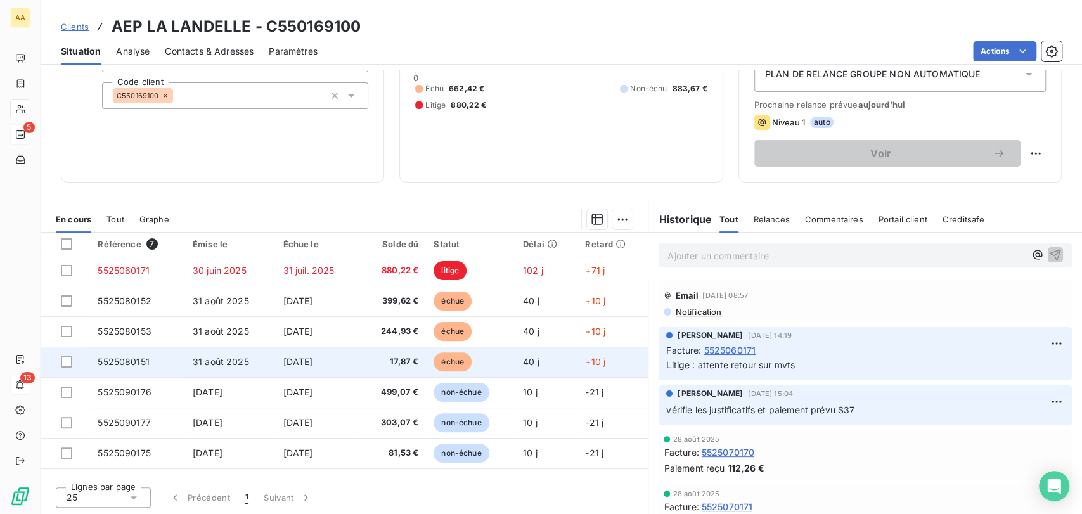
scroll to position [149, 0]
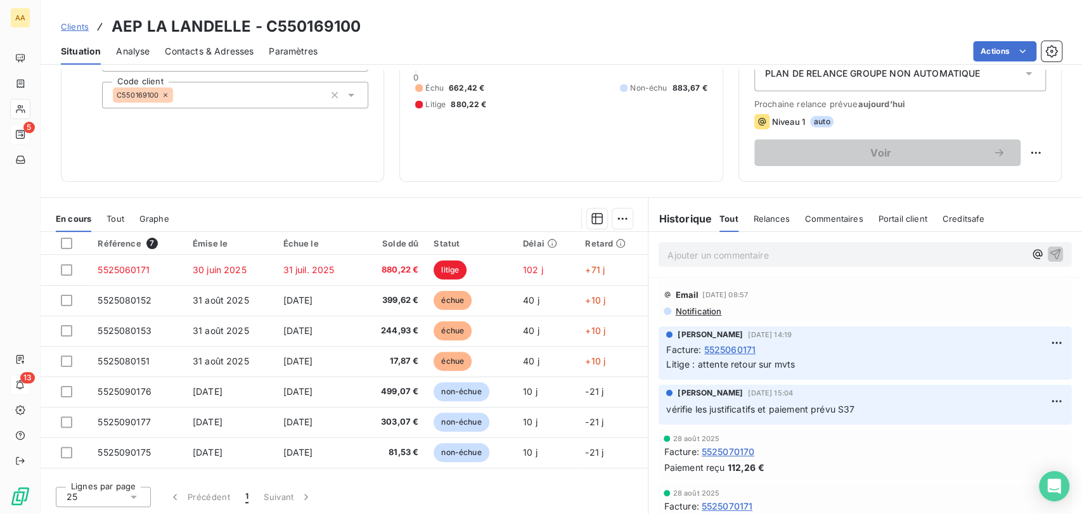
click at [669, 188] on div "Informations client Propriétés Client GROUPEMENT CLIENTS AUCUN Mode de règlemen…" at bounding box center [561, 292] width 1041 height 444
click at [1056, 482] on icon "Open Intercom Messenger" at bounding box center [1053, 486] width 15 height 16
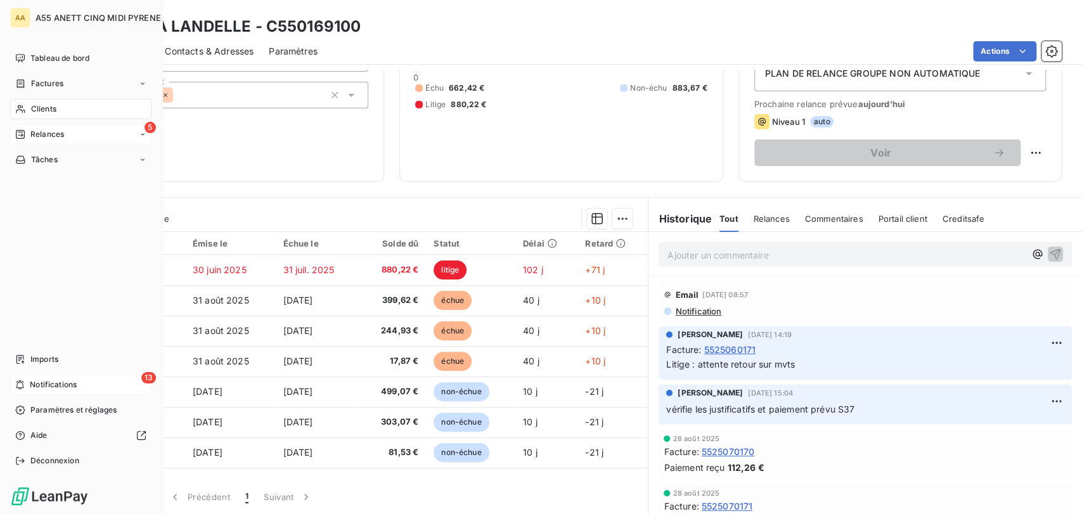
click at [31, 112] on span "Clients" at bounding box center [43, 108] width 25 height 11
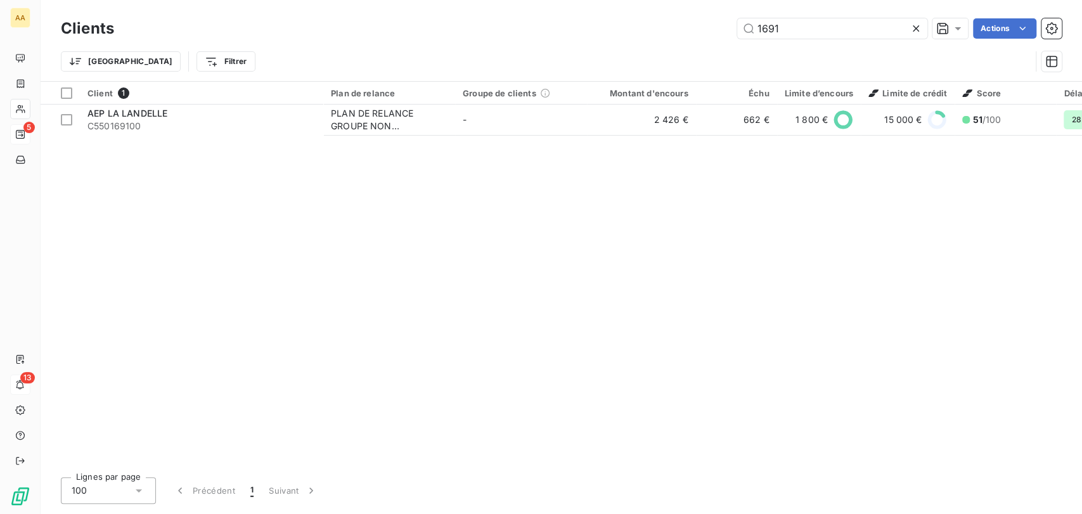
drag, startPoint x: 835, startPoint y: 27, endPoint x: 619, endPoint y: 30, distance: 216.8
click at [615, 29] on div "1691 Actions" at bounding box center [595, 28] width 932 height 20
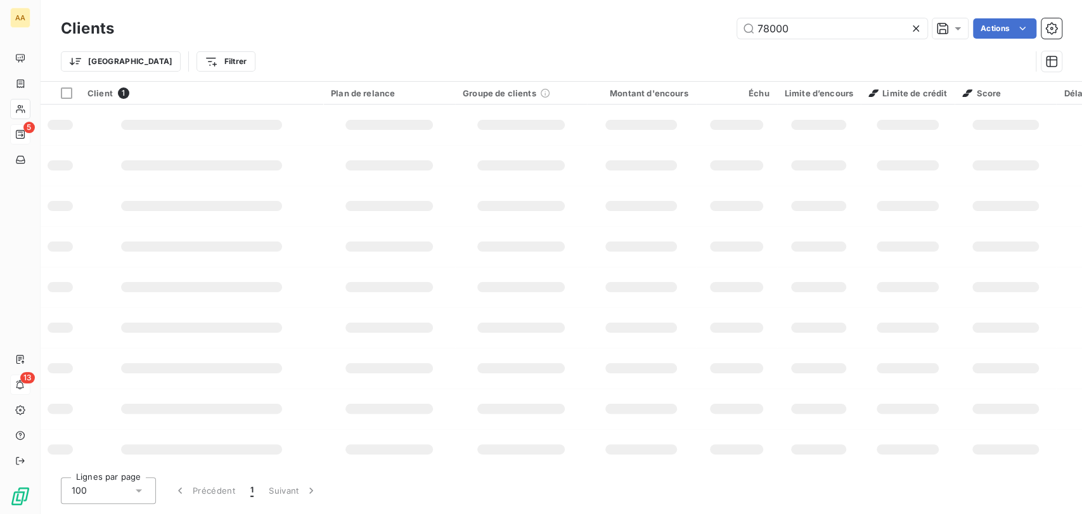
type input "78000"
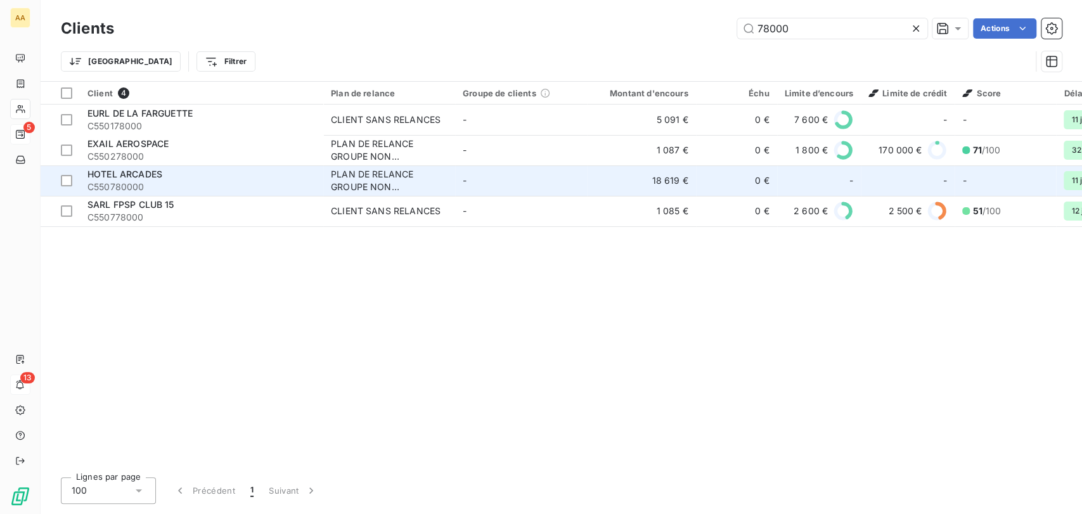
click at [423, 175] on div "PLAN DE RELANCE GROUPE NON AUTOMATIQUE" at bounding box center [389, 180] width 117 height 25
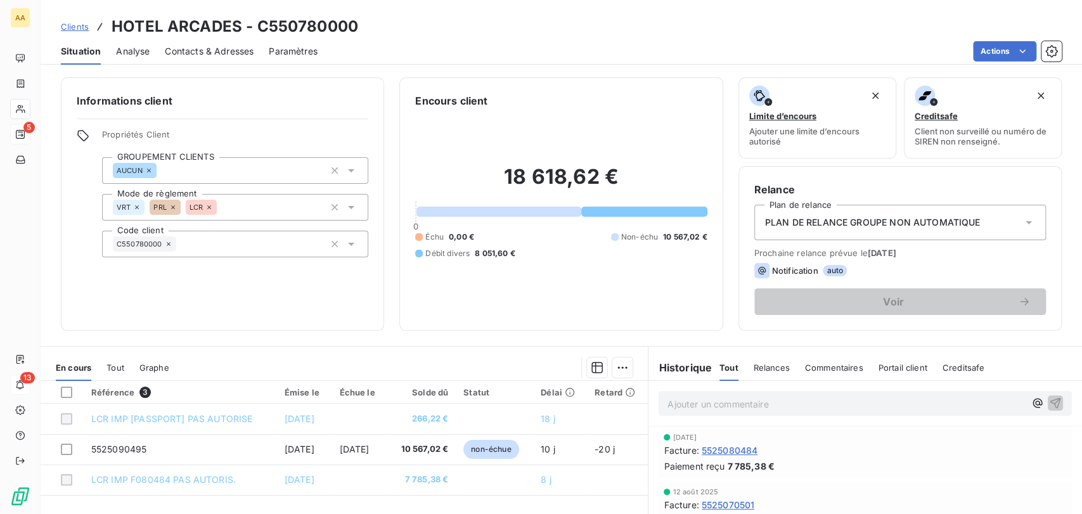
scroll to position [70, 0]
